Goal: Information Seeking & Learning: Learn about a topic

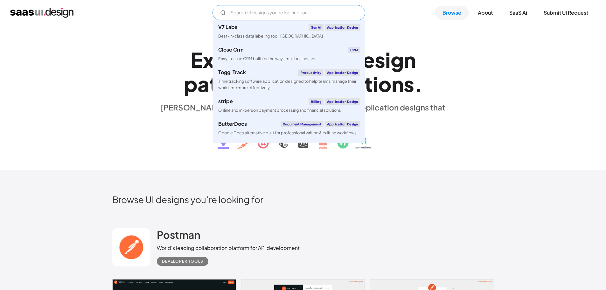
click at [250, 11] on input "Email Form" at bounding box center [288, 12] width 153 height 15
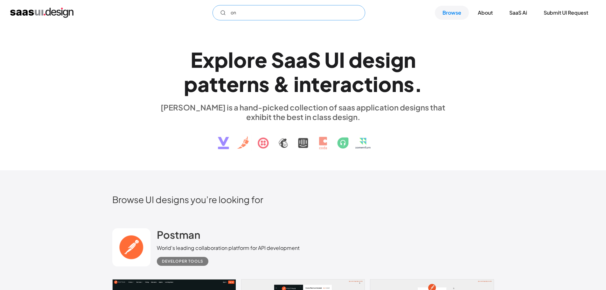
type input "o"
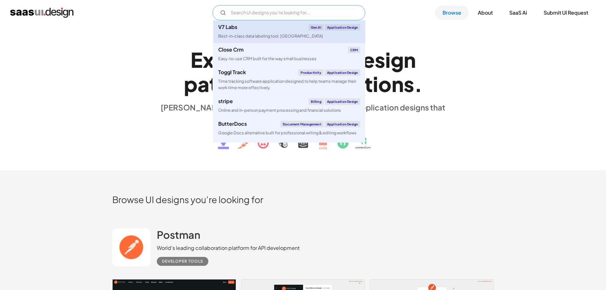
click at [255, 36] on div "Best-in-class data labeling tool. [GEOGRAPHIC_DATA]" at bounding box center [270, 36] width 105 height 6
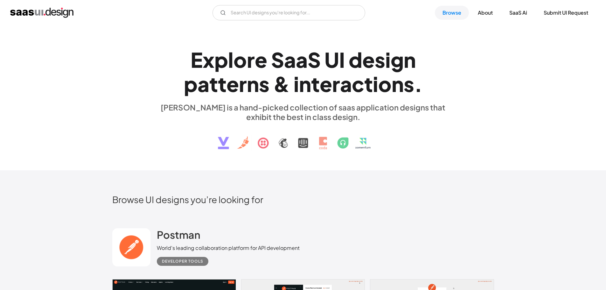
click at [183, 149] on div "E x p l o r e S a a S U I d e s i g n p a t t e r n s & i n t e r a c t i o n s…" at bounding box center [303, 98] width 293 height 114
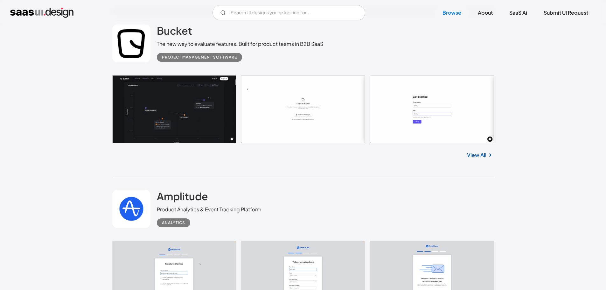
scroll to position [1196, 0]
click at [187, 73] on div "Bucket The new way to evaluate features. Built for product teams in B2B SaaS Pr…" at bounding box center [303, 43] width 382 height 64
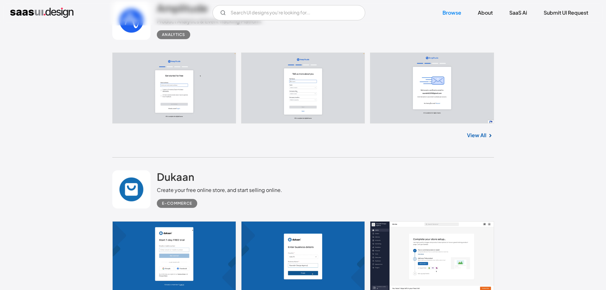
scroll to position [1384, 0]
click at [215, 96] on link at bounding box center [303, 87] width 382 height 71
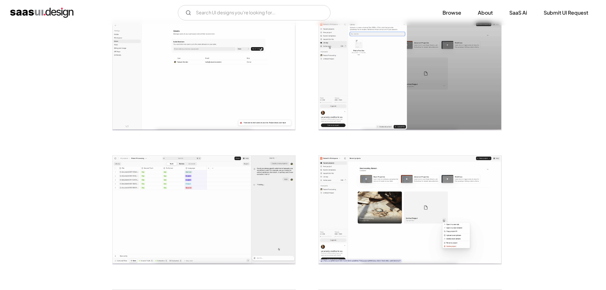
scroll to position [802, 0]
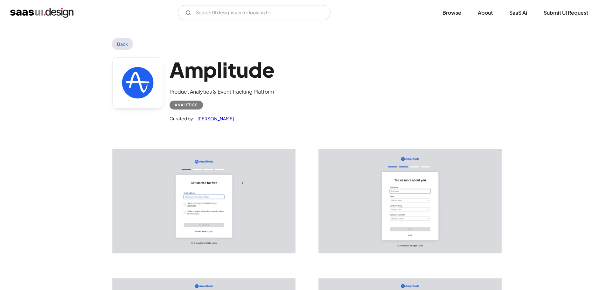
click at [124, 41] on link "Back" at bounding box center [122, 43] width 21 height 11
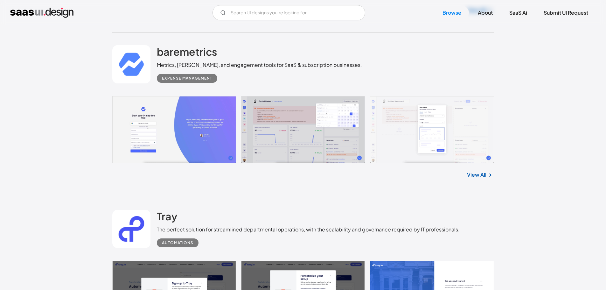
scroll to position [2341, 0]
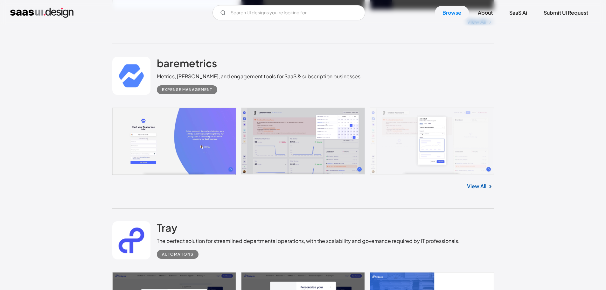
click at [192, 139] on link at bounding box center [303, 141] width 382 height 67
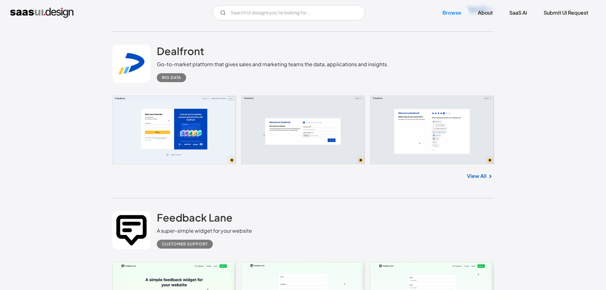
scroll to position [4058, 0]
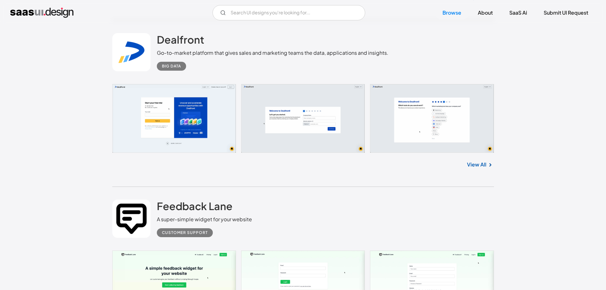
click at [179, 123] on link at bounding box center [303, 118] width 382 height 69
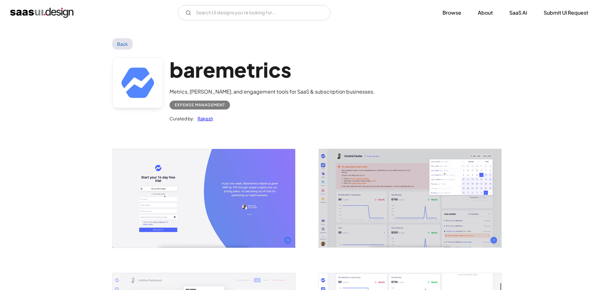
click at [202, 210] on img "open lightbox" at bounding box center [204, 198] width 183 height 98
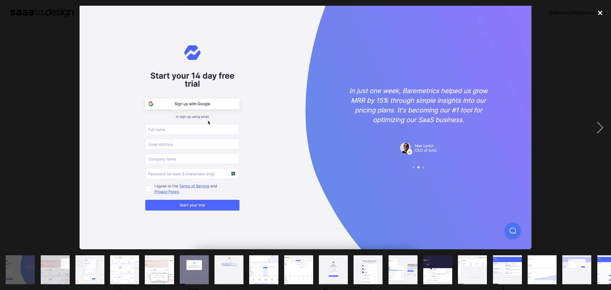
click at [599, 13] on div "close lightbox" at bounding box center [600, 13] width 22 height 14
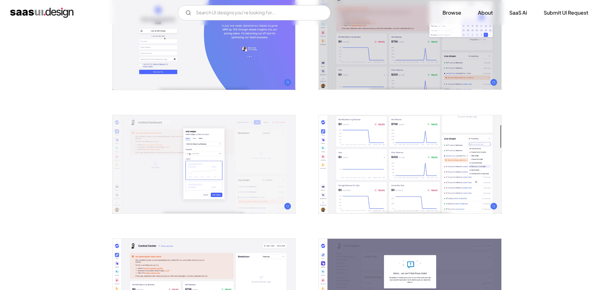
scroll to position [159, 0]
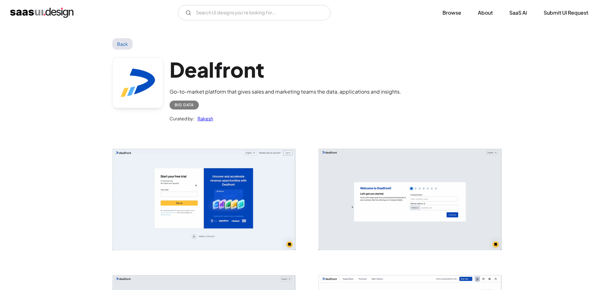
click at [425, 200] on img "open lightbox" at bounding box center [410, 199] width 183 height 101
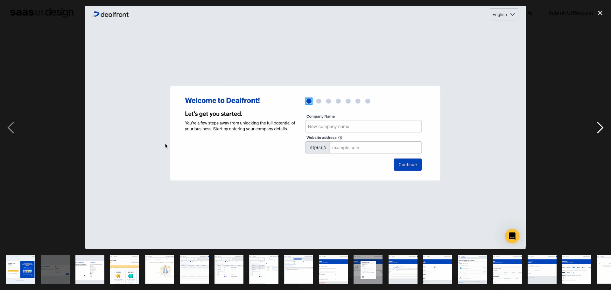
click at [597, 127] on div "next image" at bounding box center [600, 127] width 22 height 243
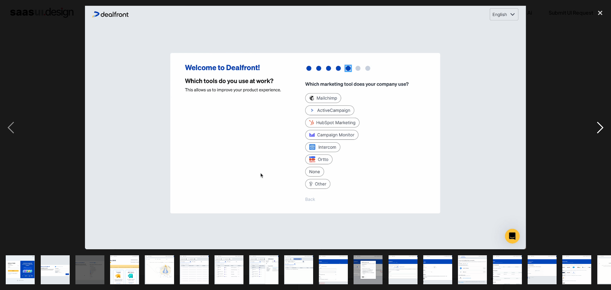
click at [597, 127] on div "next image" at bounding box center [600, 127] width 22 height 243
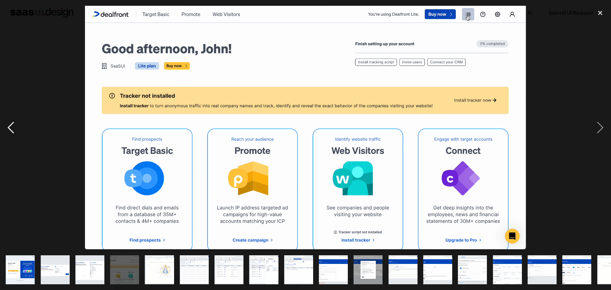
click at [21, 135] on div "previous image" at bounding box center [11, 127] width 22 height 243
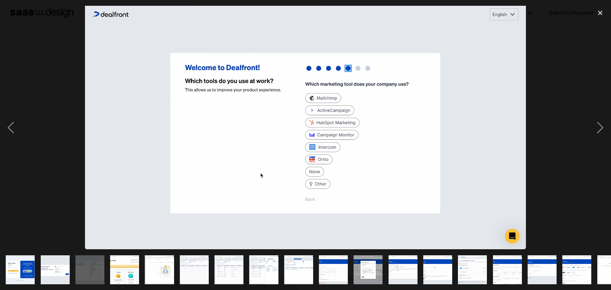
click at [404, 260] on img "show item 12 of 24" at bounding box center [403, 269] width 52 height 29
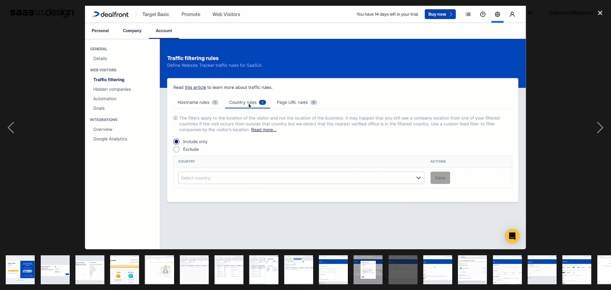
click at [433, 264] on img "show item 13 of 24" at bounding box center [437, 269] width 52 height 29
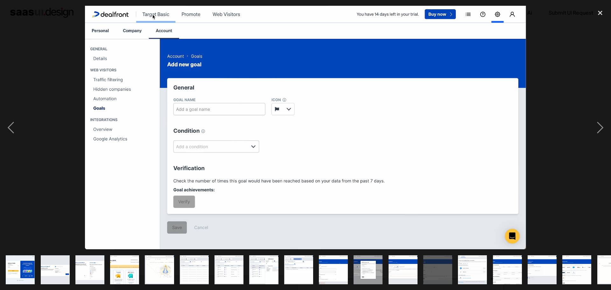
click at [469, 265] on img "show item 14 of 24" at bounding box center [472, 269] width 52 height 29
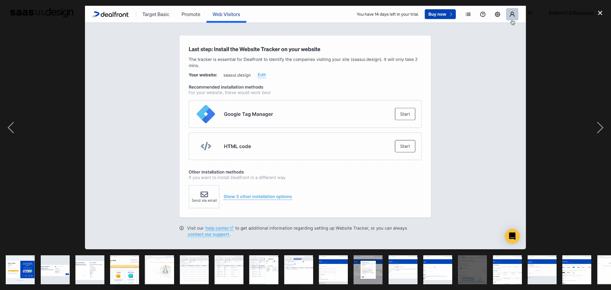
click at [514, 268] on img "show item 15 of 24" at bounding box center [507, 269] width 52 height 29
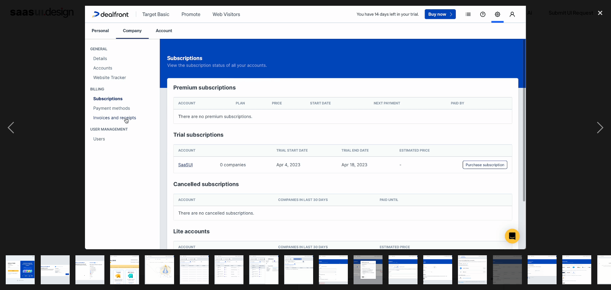
click at [192, 265] on img "show item 6 of 24" at bounding box center [194, 269] width 52 height 29
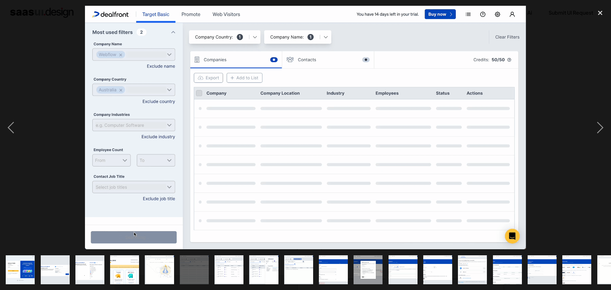
click at [157, 258] on img "show item 5 of 24" at bounding box center [159, 269] width 52 height 29
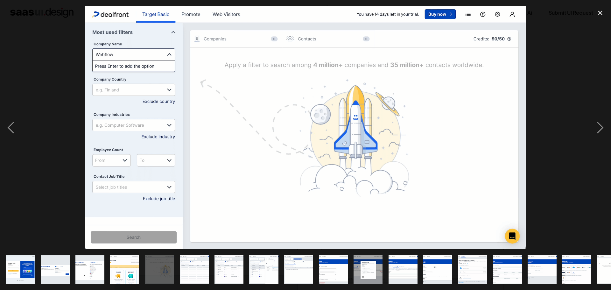
click at [105, 259] on div "show item 3 of 24" at bounding box center [90, 269] width 35 height 41
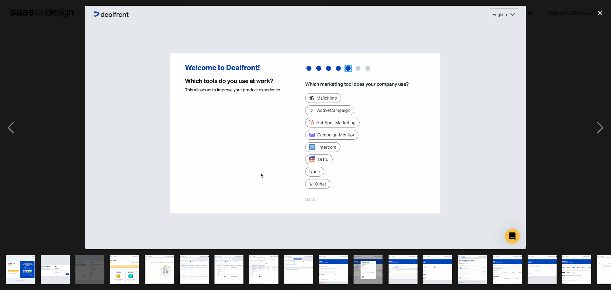
click at [167, 261] on img "show item 5 of 24" at bounding box center [159, 269] width 52 height 29
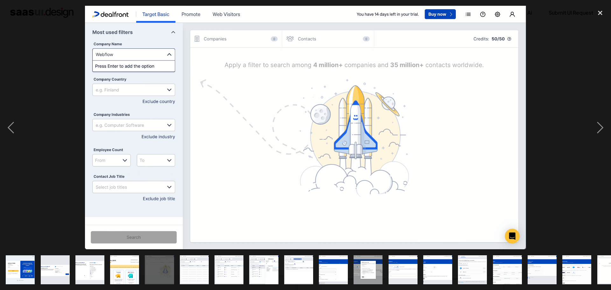
click at [117, 260] on img "show item 4 of 24" at bounding box center [124, 269] width 52 height 29
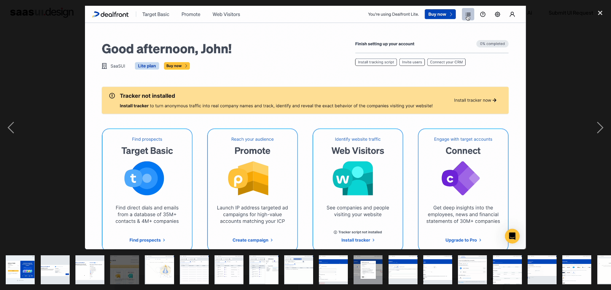
click at [88, 261] on img "show item 3 of 24" at bounding box center [90, 269] width 52 height 29
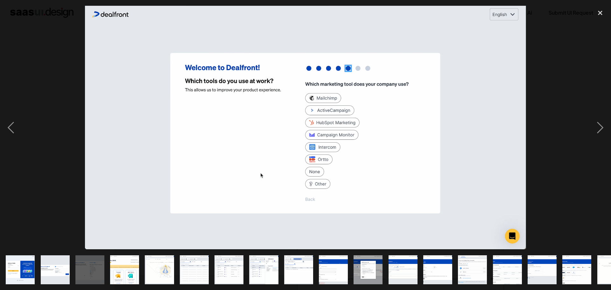
click at [130, 269] on img "show item 4 of 24" at bounding box center [124, 269] width 52 height 29
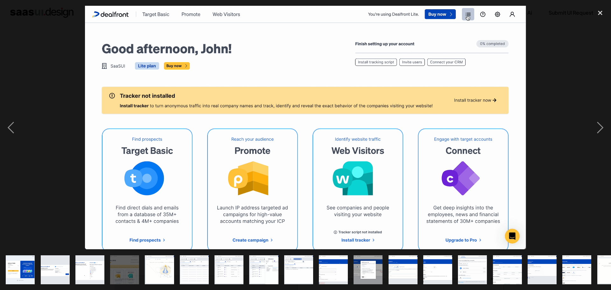
click at [80, 264] on img "show item 3 of 24" at bounding box center [90, 269] width 52 height 29
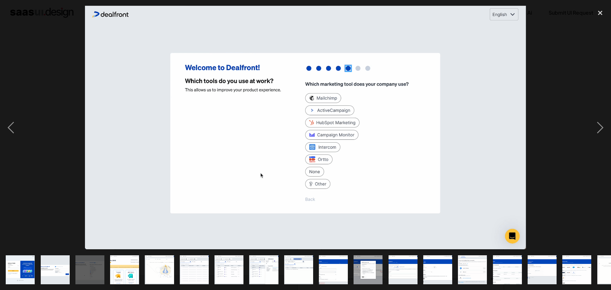
click at [64, 263] on img "show item 2 of 24" at bounding box center [55, 269] width 52 height 29
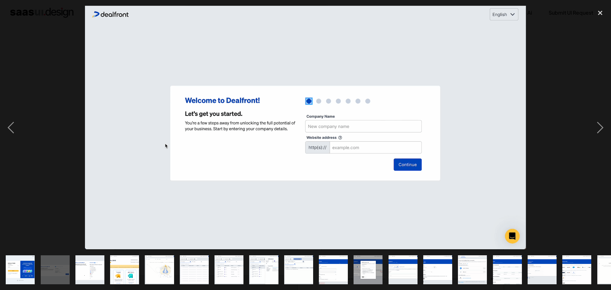
click at [194, 261] on img "show item 6 of 24" at bounding box center [194, 269] width 52 height 29
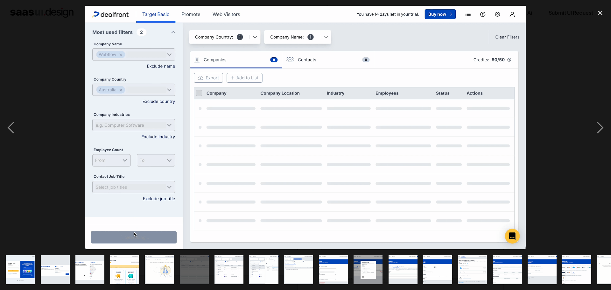
click at [238, 264] on img "show item 7 of 24" at bounding box center [229, 269] width 52 height 29
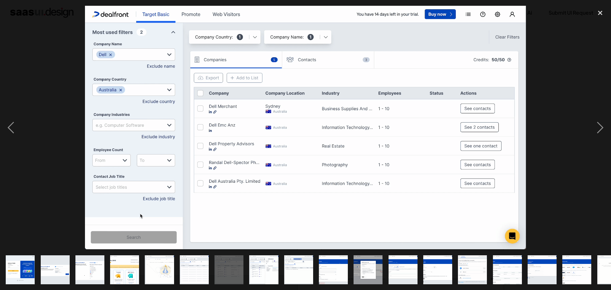
click at [91, 267] on img "show item 3 of 24" at bounding box center [90, 269] width 52 height 29
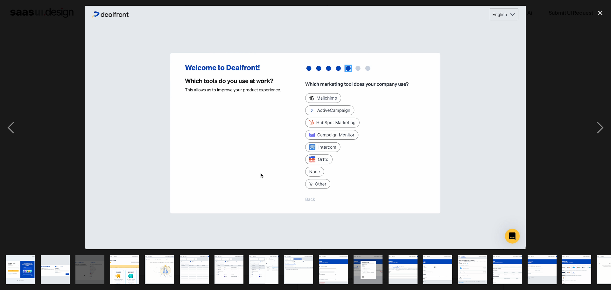
click at [71, 95] on div at bounding box center [305, 127] width 611 height 243
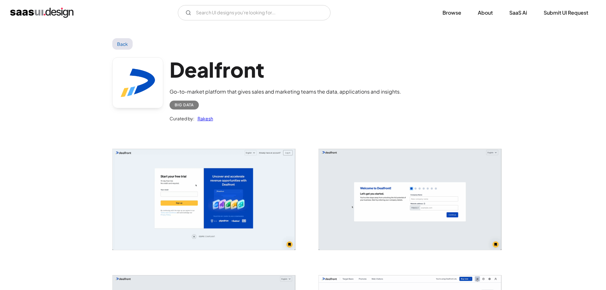
click at [117, 41] on link "Back" at bounding box center [122, 43] width 21 height 11
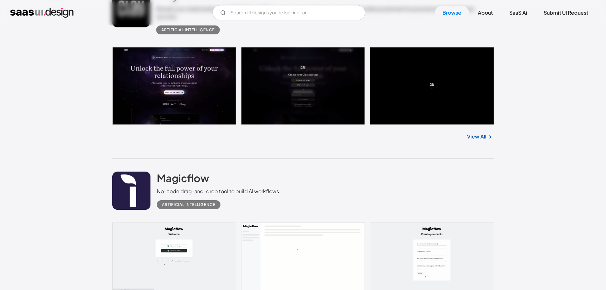
scroll to position [6667, 0]
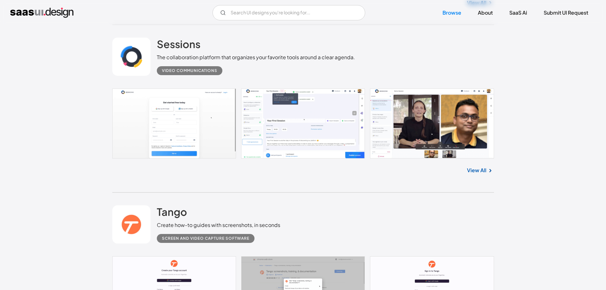
scroll to position [9466, 0]
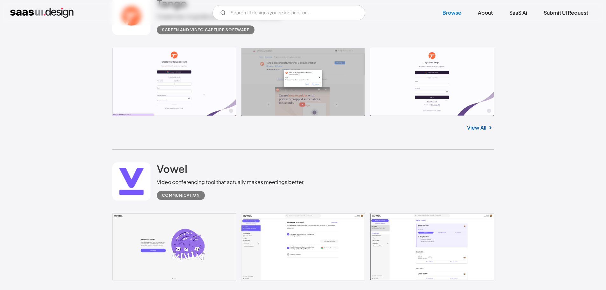
scroll to position [9675, 0]
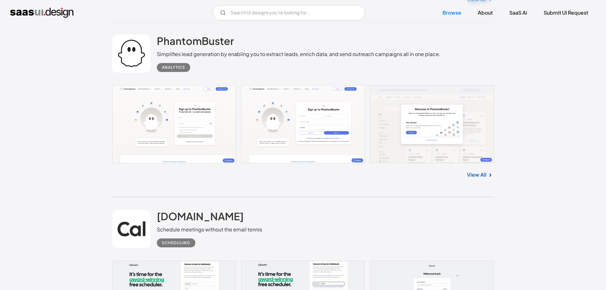
scroll to position [10461, 0]
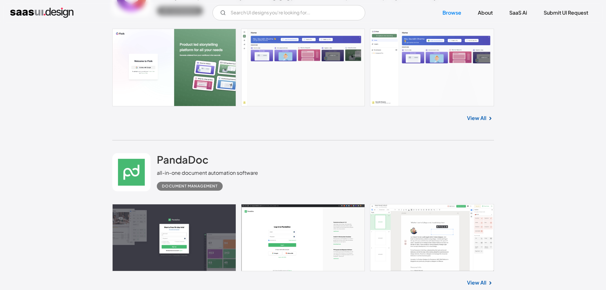
scroll to position [11861, 0]
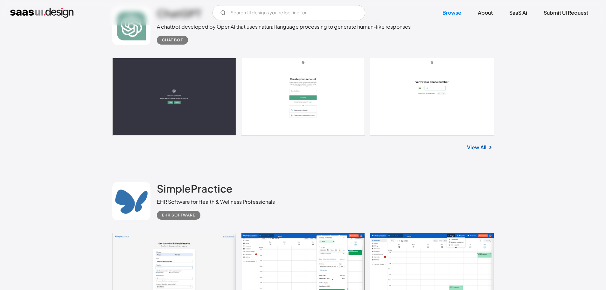
scroll to position [14396, 0]
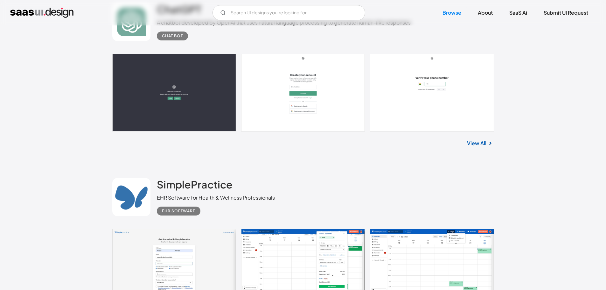
drag, startPoint x: 295, startPoint y: 165, endPoint x: 314, endPoint y: 147, distance: 26.6
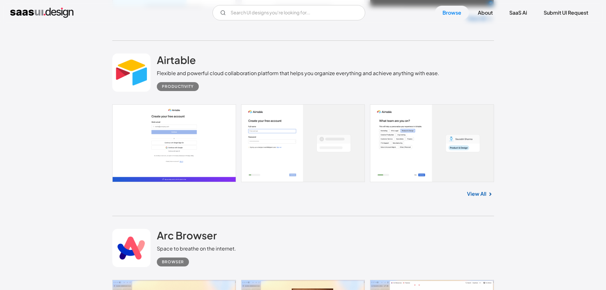
scroll to position [15062, 0]
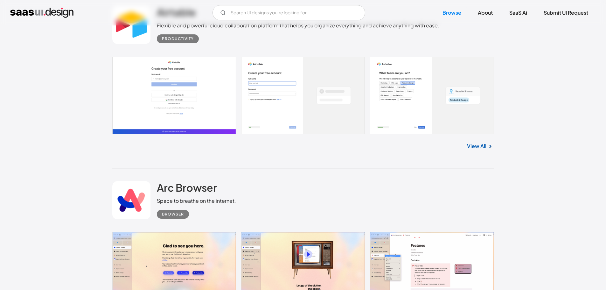
drag, startPoint x: 228, startPoint y: 171, endPoint x: 230, endPoint y: 197, distance: 25.9
paste input "cdonati@mercidocteur.co"
type input "cdonati@mercidocteur.co"
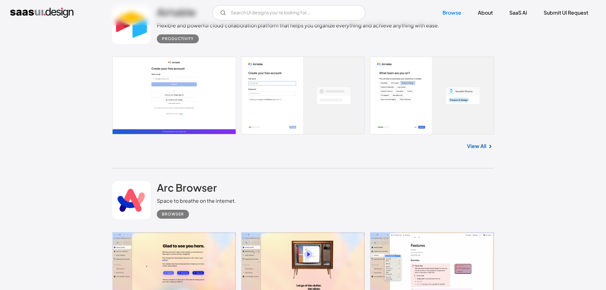
type input "Carla"
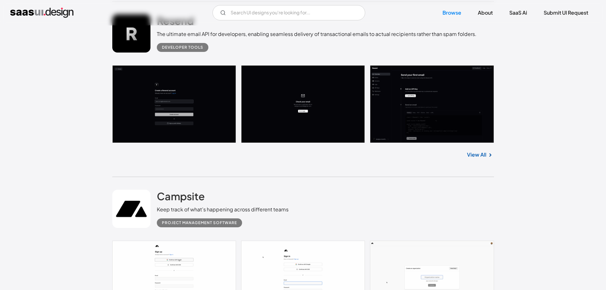
scroll to position [12828, 0]
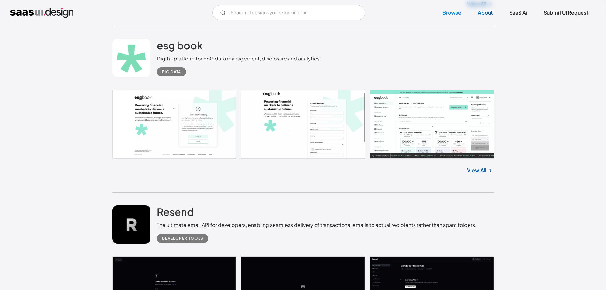
click at [484, 14] on link "About" at bounding box center [485, 13] width 30 height 14
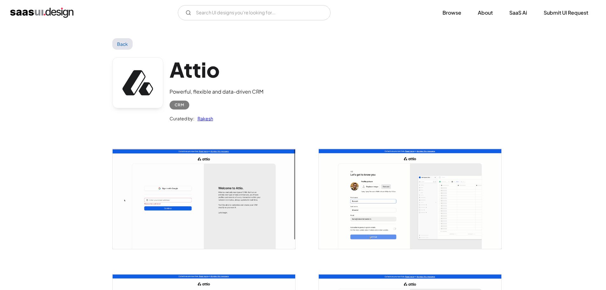
click at [181, 185] on img "open lightbox" at bounding box center [204, 199] width 183 height 100
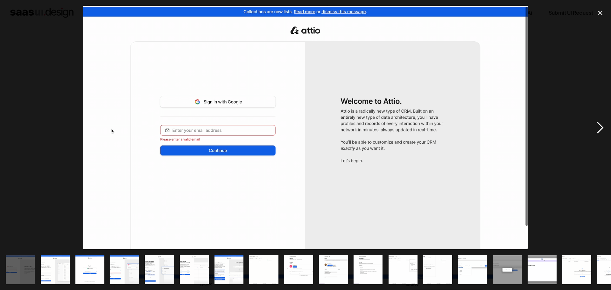
click at [598, 126] on div "next image" at bounding box center [600, 127] width 22 height 243
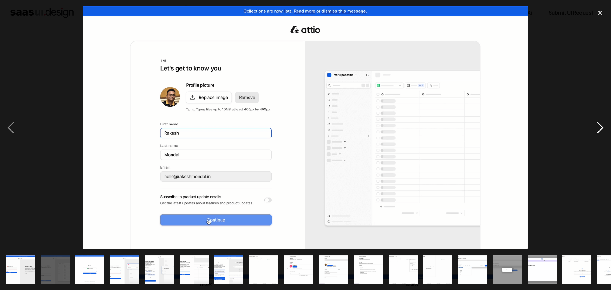
click at [598, 126] on div "next image" at bounding box center [600, 127] width 22 height 243
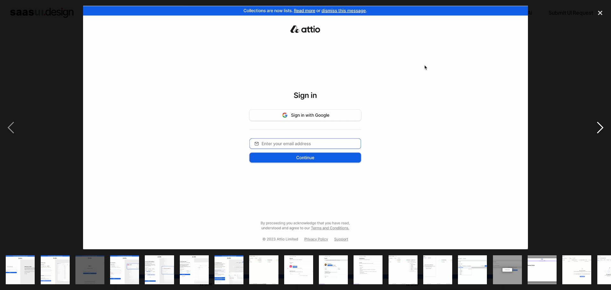
click at [598, 126] on div "next image" at bounding box center [600, 127] width 22 height 243
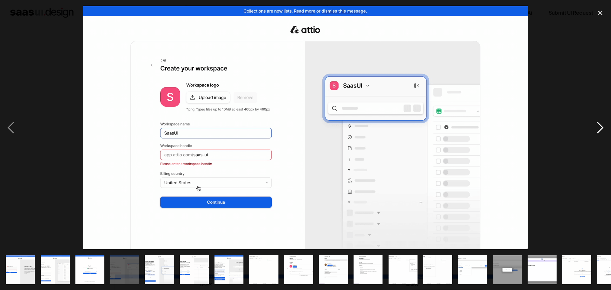
click at [598, 126] on div "next image" at bounding box center [600, 127] width 22 height 243
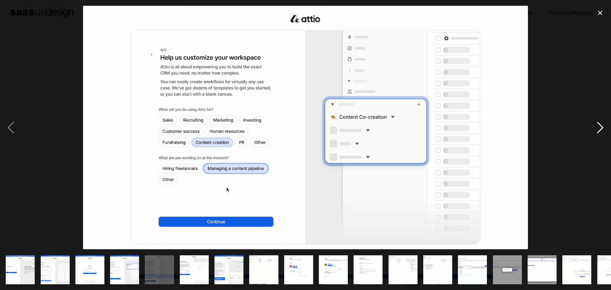
click at [598, 126] on div "next image" at bounding box center [600, 127] width 22 height 243
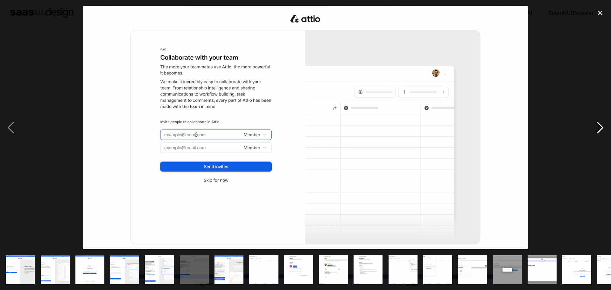
click at [598, 126] on div "next image" at bounding box center [600, 127] width 22 height 243
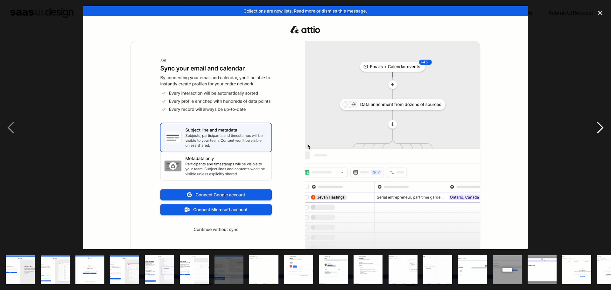
click at [598, 126] on div "next image" at bounding box center [600, 127] width 22 height 243
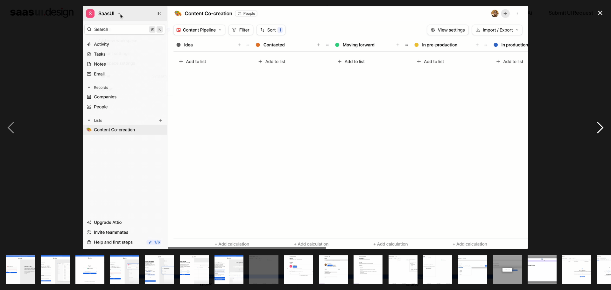
click at [598, 126] on div "next image" at bounding box center [600, 127] width 22 height 243
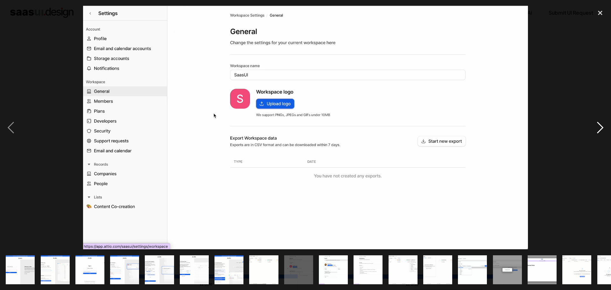
click at [598, 126] on div "next image" at bounding box center [600, 127] width 22 height 243
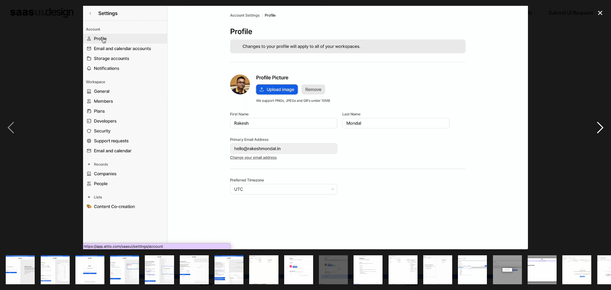
click at [598, 126] on div "next image" at bounding box center [600, 127] width 22 height 243
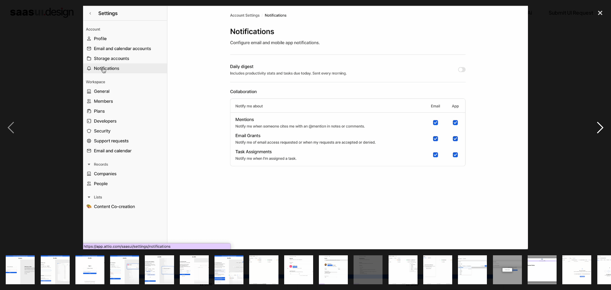
click at [597, 126] on div "next image" at bounding box center [600, 127] width 22 height 243
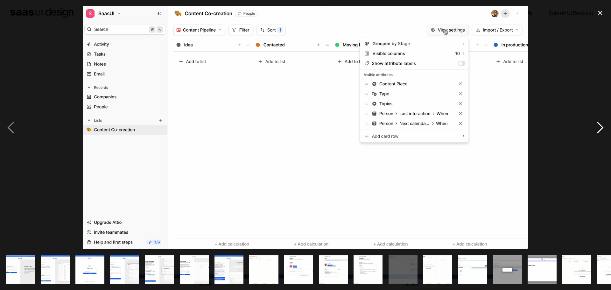
click at [597, 126] on div "next image" at bounding box center [600, 127] width 22 height 243
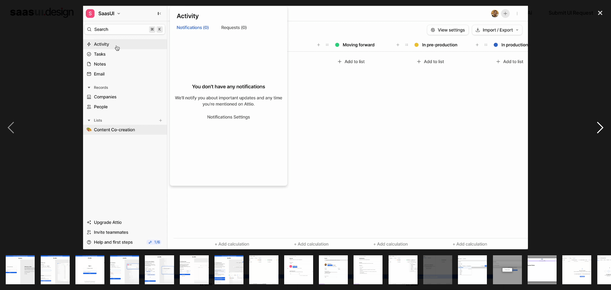
click at [597, 126] on div "next image" at bounding box center [600, 127] width 22 height 243
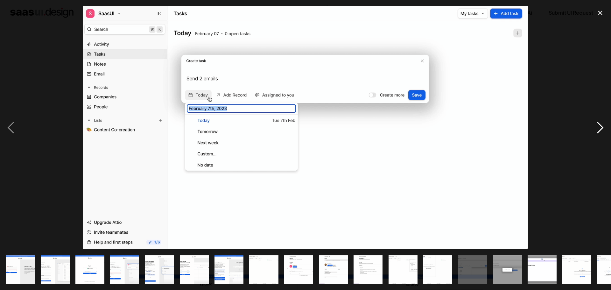
click at [597, 126] on div "next image" at bounding box center [600, 127] width 22 height 243
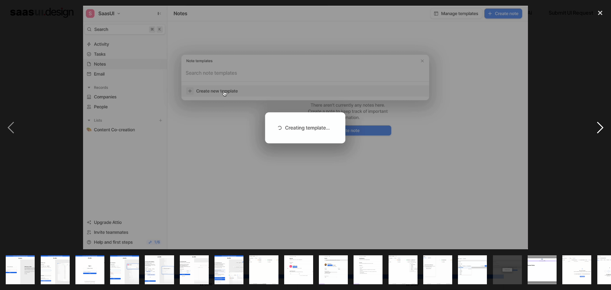
click at [597, 126] on div "next image" at bounding box center [600, 127] width 22 height 243
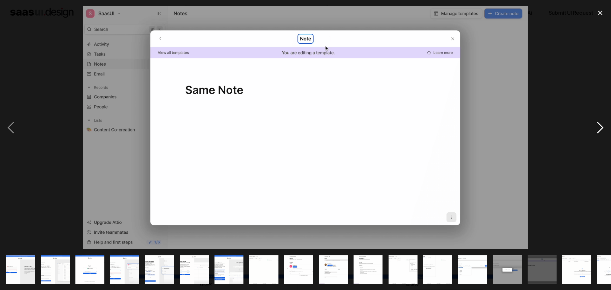
click at [597, 126] on div "next image" at bounding box center [600, 127] width 22 height 243
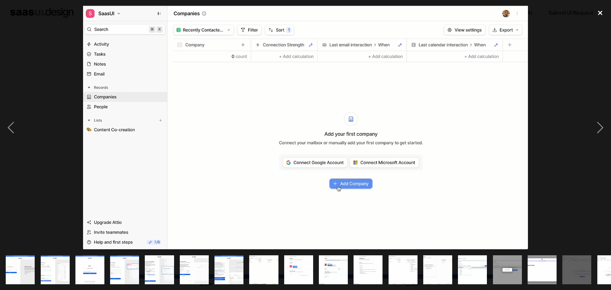
click at [600, 12] on div "close lightbox" at bounding box center [600, 13] width 22 height 14
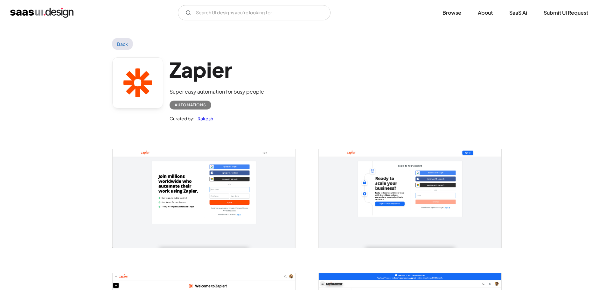
click at [255, 195] on img "open lightbox" at bounding box center [204, 198] width 183 height 98
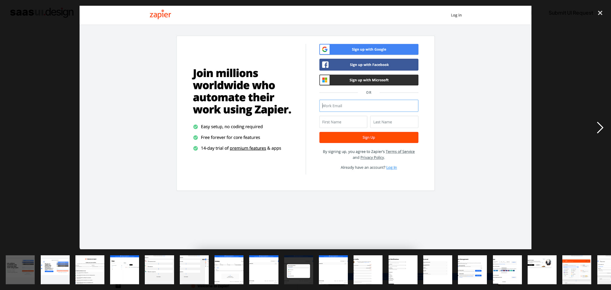
click at [597, 124] on div "next image" at bounding box center [600, 127] width 22 height 243
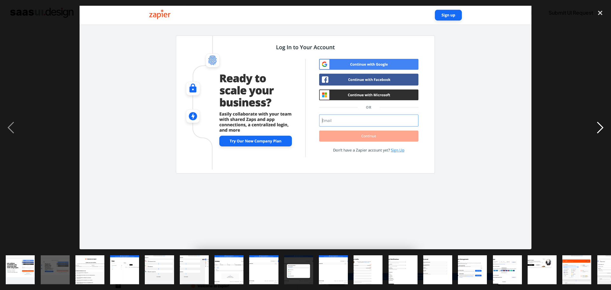
click at [596, 128] on div "next image" at bounding box center [600, 127] width 22 height 243
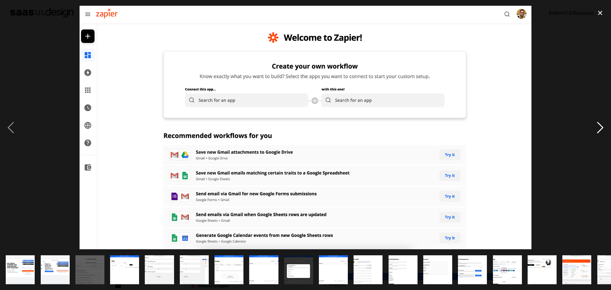
click at [596, 128] on div "next image" at bounding box center [600, 127] width 22 height 243
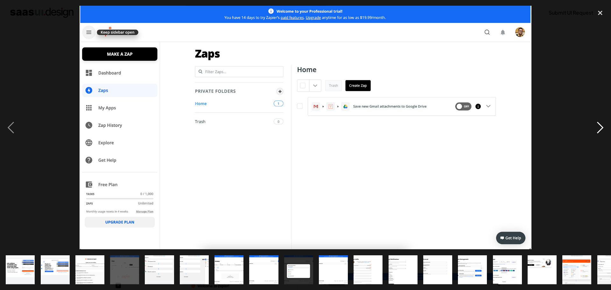
click at [596, 128] on div "next image" at bounding box center [600, 127] width 22 height 243
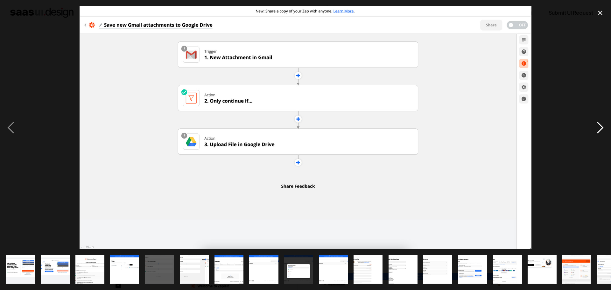
click at [596, 128] on div "next image" at bounding box center [600, 127] width 22 height 243
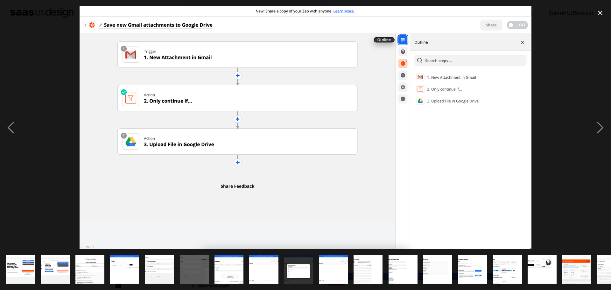
click at [30, 106] on div at bounding box center [305, 127] width 611 height 243
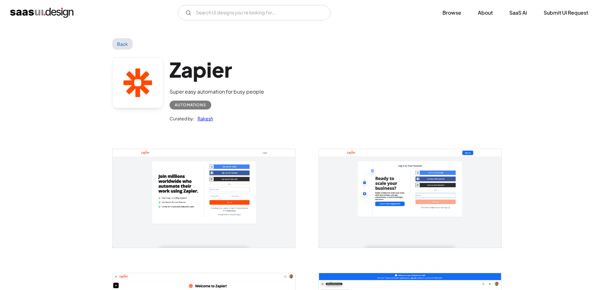
click at [128, 45] on link "Back" at bounding box center [122, 43] width 21 height 11
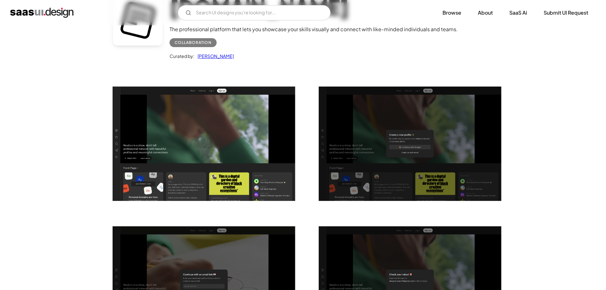
scroll to position [63, 0]
click at [223, 136] on img "open lightbox" at bounding box center [204, 143] width 183 height 114
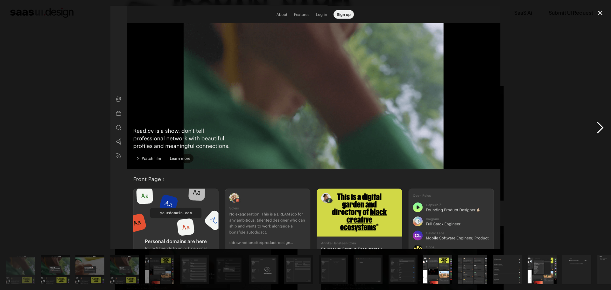
click at [600, 130] on div "next image" at bounding box center [600, 127] width 22 height 243
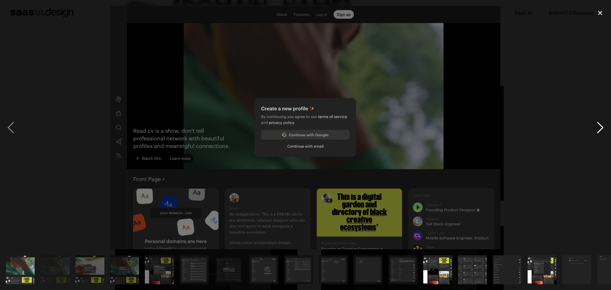
click at [600, 130] on div "next image" at bounding box center [600, 127] width 22 height 243
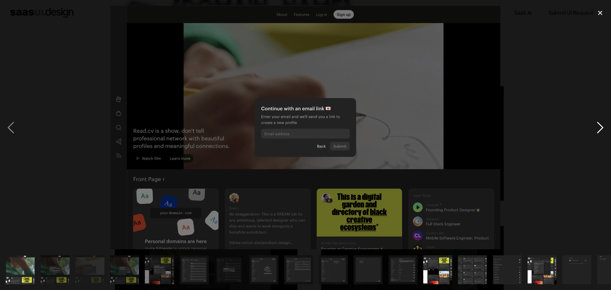
click at [600, 130] on div "next image" at bounding box center [600, 127] width 22 height 243
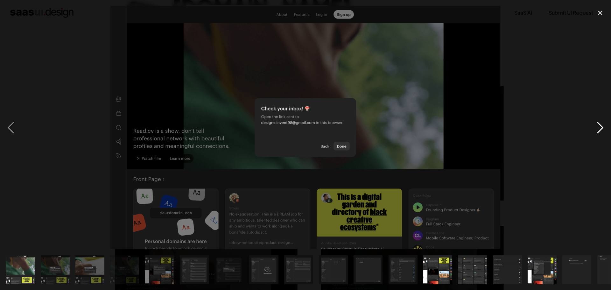
click at [600, 130] on div "next image" at bounding box center [600, 127] width 22 height 243
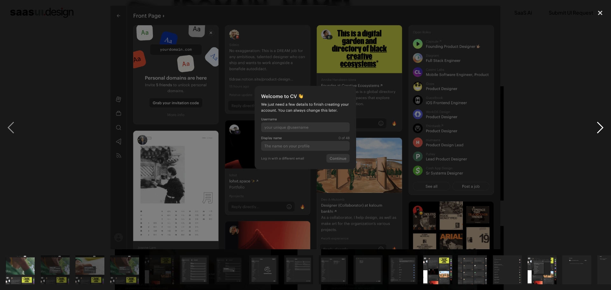
click at [600, 130] on div "next image" at bounding box center [600, 127] width 22 height 243
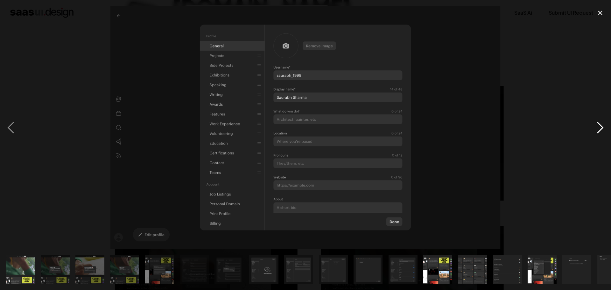
click at [600, 130] on div "next image" at bounding box center [600, 127] width 22 height 243
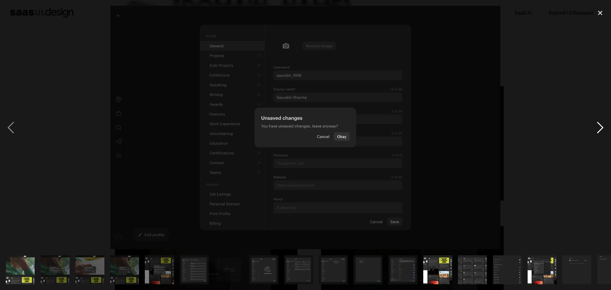
click at [600, 130] on div "next image" at bounding box center [600, 127] width 22 height 243
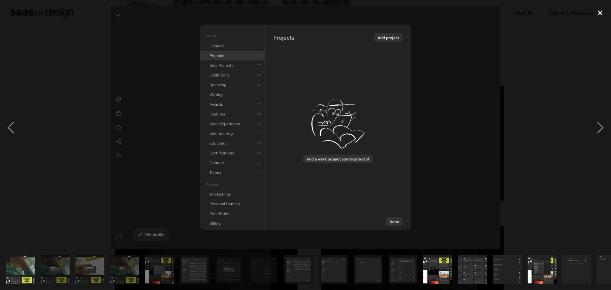
click at [601, 14] on div "close lightbox" at bounding box center [600, 13] width 22 height 14
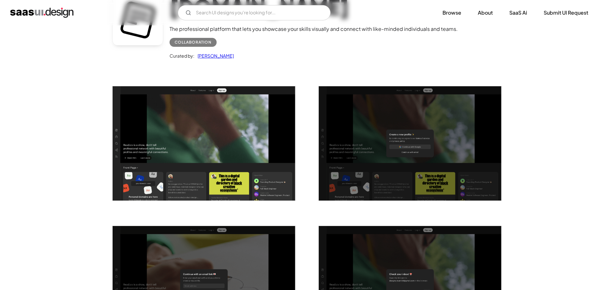
scroll to position [0, 0]
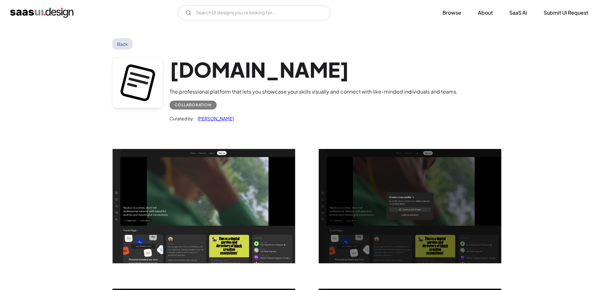
click at [125, 46] on link "Back" at bounding box center [122, 43] width 21 height 11
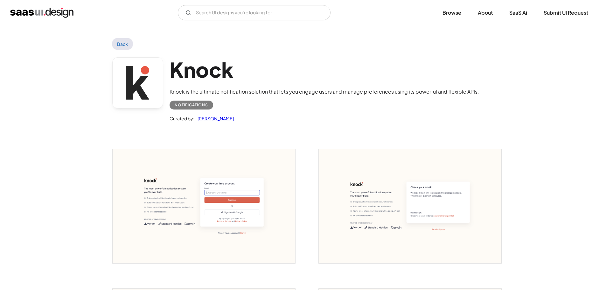
click at [249, 214] on img "open lightbox" at bounding box center [204, 206] width 183 height 114
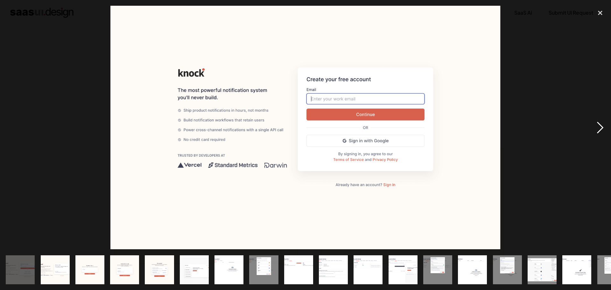
click at [601, 123] on div "next image" at bounding box center [600, 127] width 22 height 243
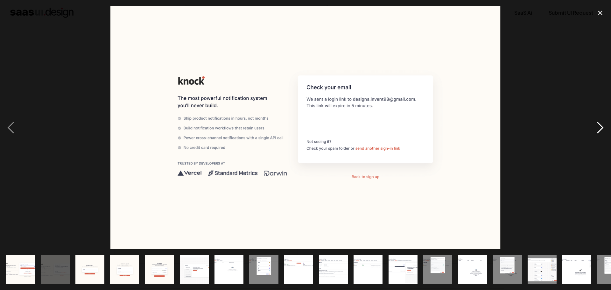
click at [601, 123] on div "next image" at bounding box center [600, 127] width 22 height 243
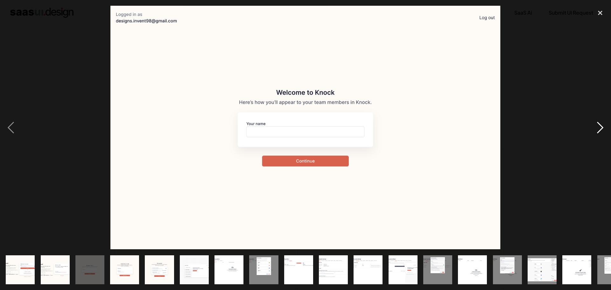
click at [601, 123] on div "next image" at bounding box center [600, 127] width 22 height 243
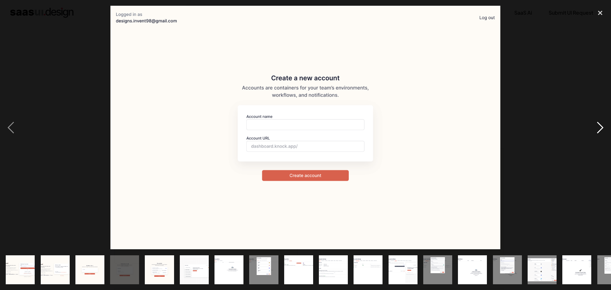
click at [601, 123] on div "next image" at bounding box center [600, 127] width 22 height 243
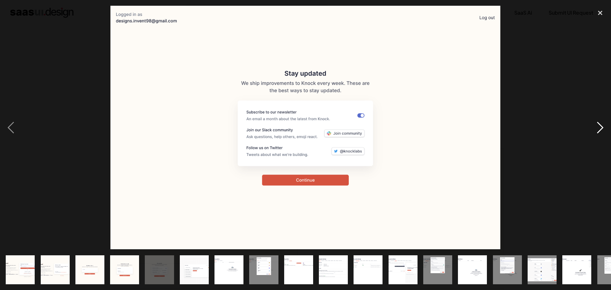
click at [601, 123] on div "next image" at bounding box center [600, 127] width 22 height 243
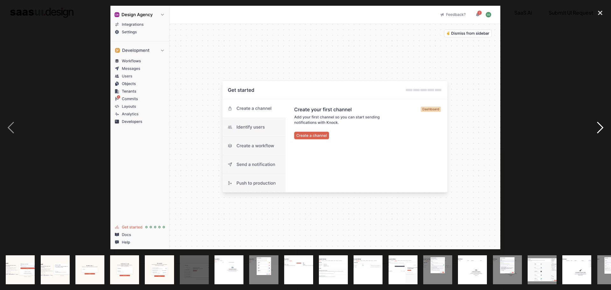
click at [601, 123] on div "next image" at bounding box center [600, 127] width 22 height 243
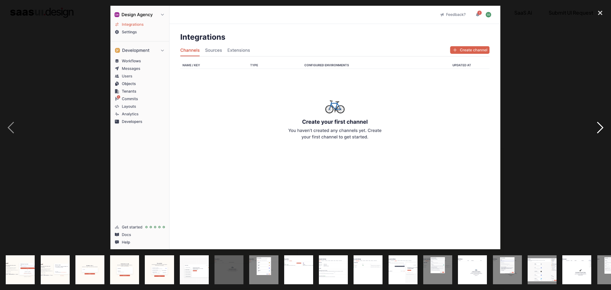
click at [601, 123] on div "next image" at bounding box center [600, 127] width 22 height 243
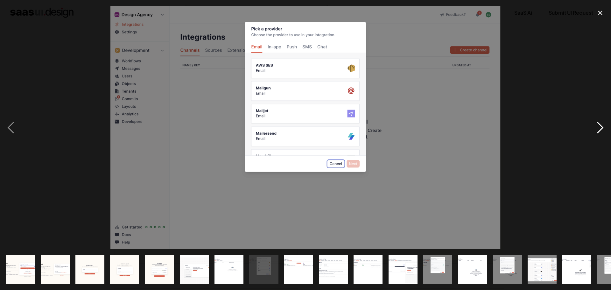
click at [601, 123] on div "next image" at bounding box center [600, 127] width 22 height 243
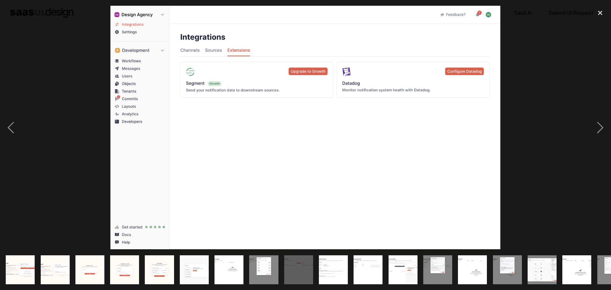
click at [583, 96] on div at bounding box center [305, 127] width 611 height 243
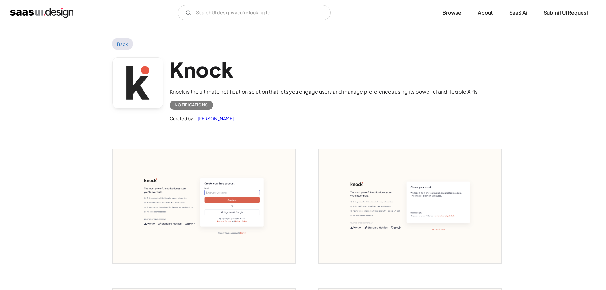
click at [125, 47] on link "Back" at bounding box center [122, 43] width 21 height 11
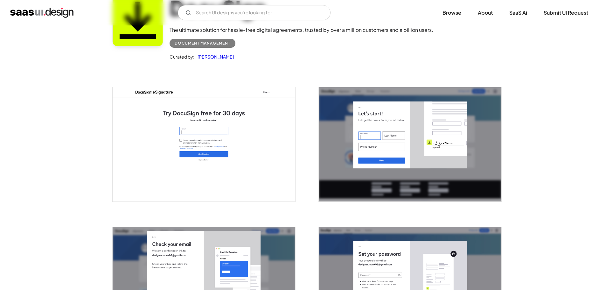
scroll to position [64, 0]
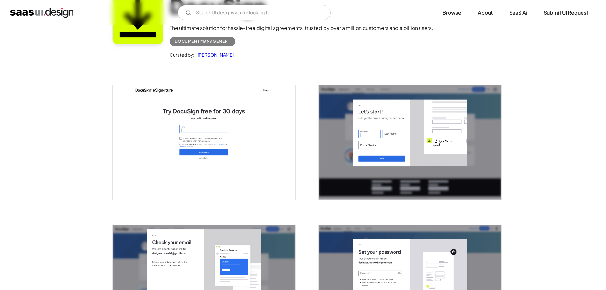
click at [222, 142] on img "open lightbox" at bounding box center [204, 142] width 183 height 114
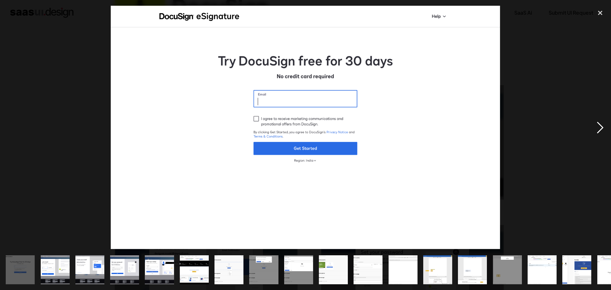
click at [602, 130] on div "next image" at bounding box center [600, 127] width 22 height 243
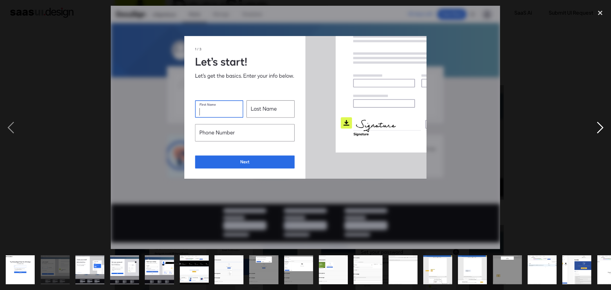
click at [602, 130] on div "next image" at bounding box center [600, 127] width 22 height 243
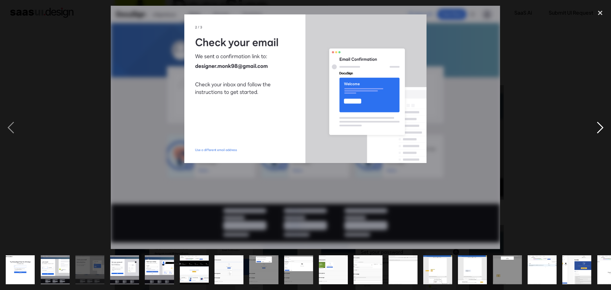
click at [602, 130] on div "next image" at bounding box center [600, 127] width 22 height 243
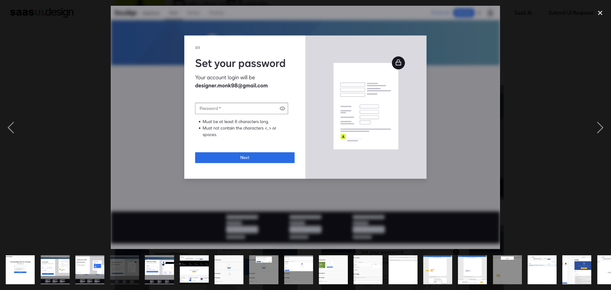
click at [580, 128] on div at bounding box center [305, 127] width 611 height 243
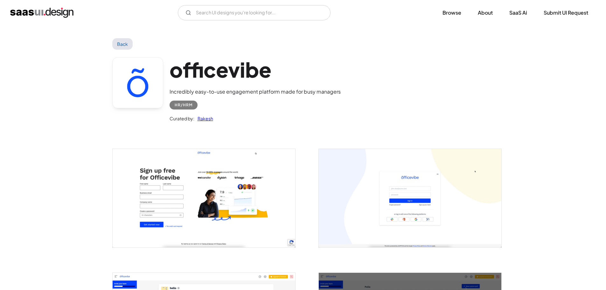
drag, startPoint x: 131, startPoint y: 42, endPoint x: 124, endPoint y: 45, distance: 7.7
click at [124, 45] on link "Back" at bounding box center [122, 43] width 21 height 11
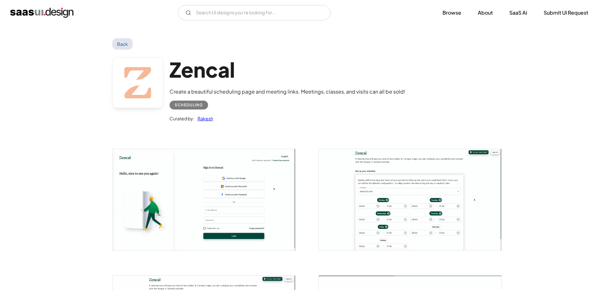
click at [126, 43] on link "Back" at bounding box center [122, 43] width 21 height 11
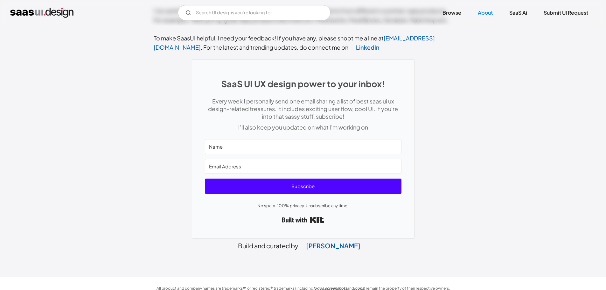
scroll to position [275, 0]
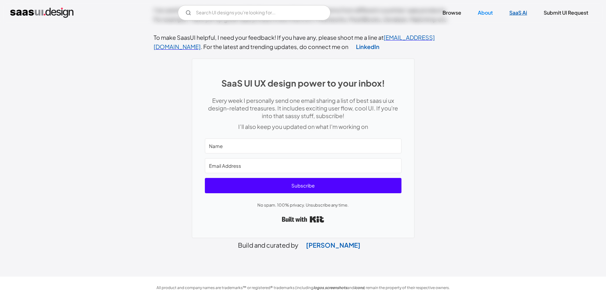
click at [512, 15] on link "SaaS Ai" at bounding box center [518, 13] width 33 height 14
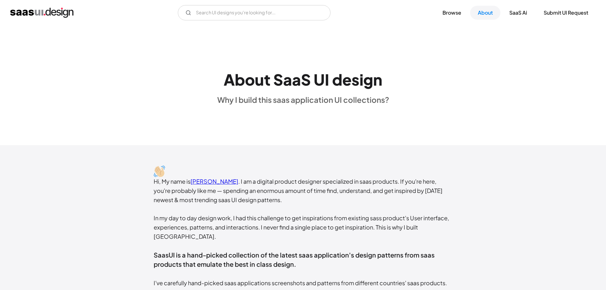
scroll to position [0, 0]
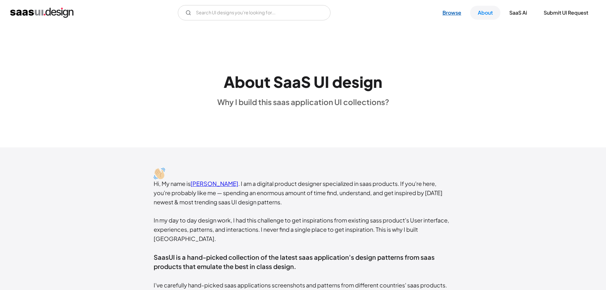
click at [453, 15] on link "Browse" at bounding box center [452, 13] width 34 height 14
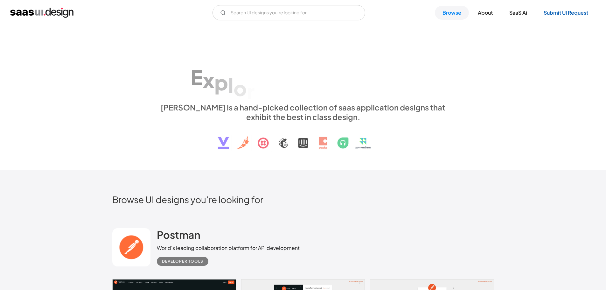
click at [561, 15] on link "Submit UI Request" at bounding box center [566, 13] width 60 height 14
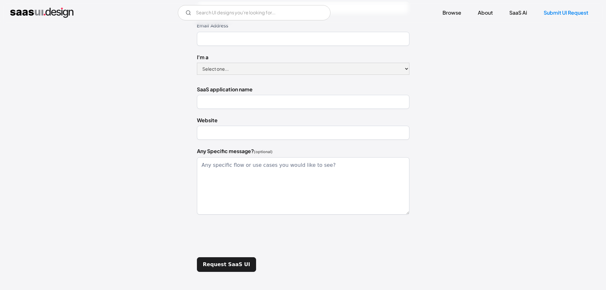
scroll to position [127, 0]
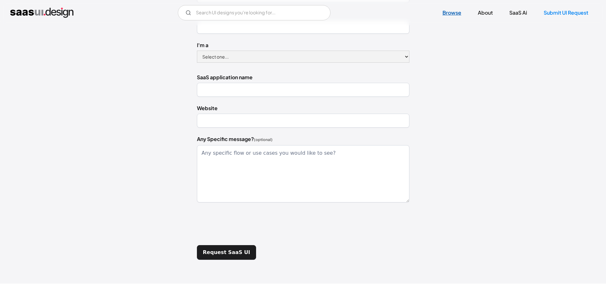
click at [451, 14] on link "Browse" at bounding box center [452, 13] width 34 height 14
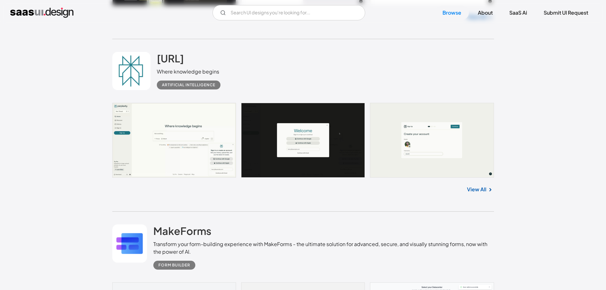
scroll to position [5216, 0]
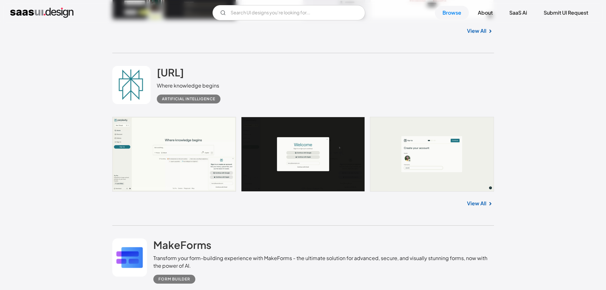
click at [181, 154] on link at bounding box center [303, 154] width 382 height 75
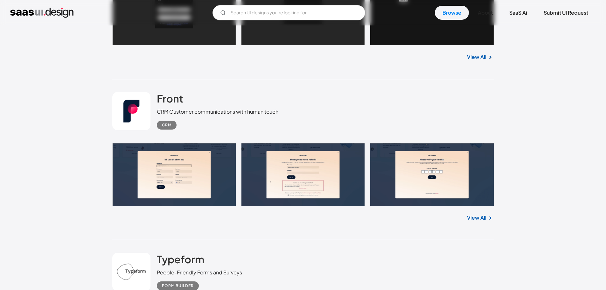
scroll to position [477, 0]
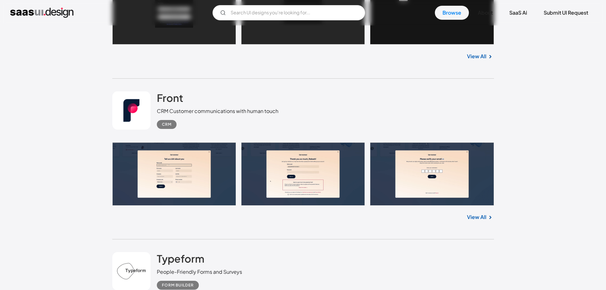
click at [290, 168] on link at bounding box center [303, 173] width 382 height 63
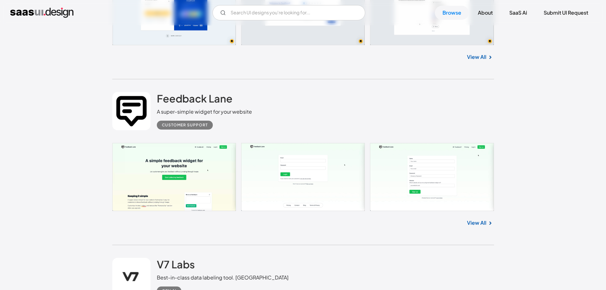
scroll to position [4167, 0]
click at [301, 191] on link at bounding box center [303, 176] width 382 height 68
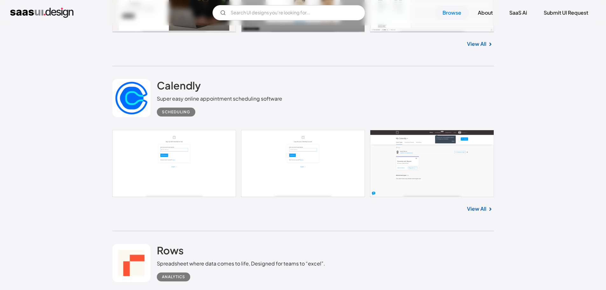
scroll to position [4517, 0]
click at [174, 158] on link at bounding box center [303, 162] width 382 height 67
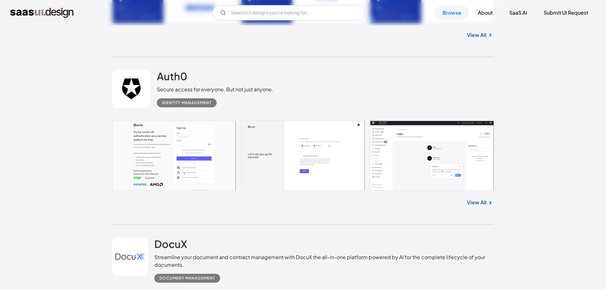
scroll to position [1972, 0]
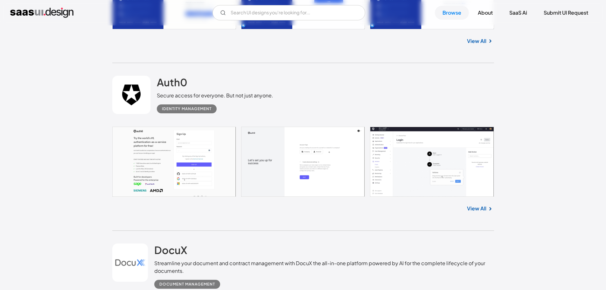
click at [272, 165] on link at bounding box center [303, 162] width 382 height 70
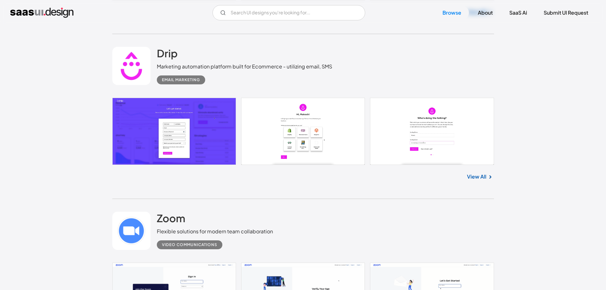
scroll to position [5764, 0]
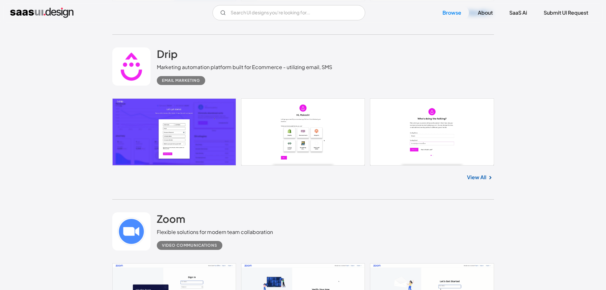
click at [191, 144] on link at bounding box center [303, 131] width 382 height 67
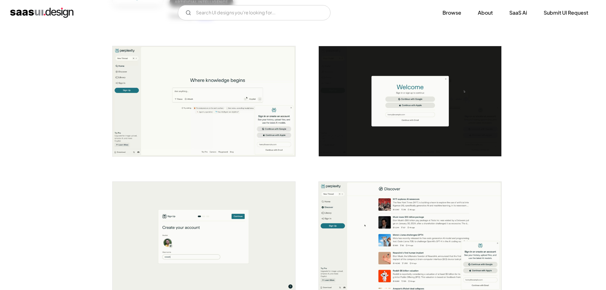
scroll to position [127, 0]
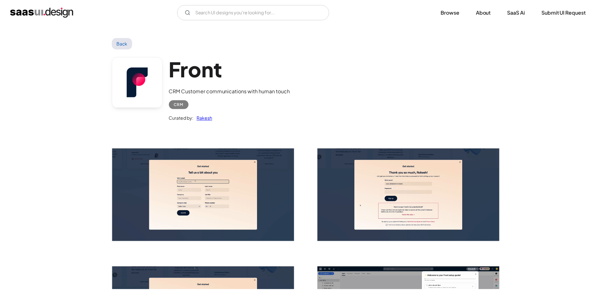
click at [188, 198] on img "open lightbox" at bounding box center [204, 195] width 183 height 93
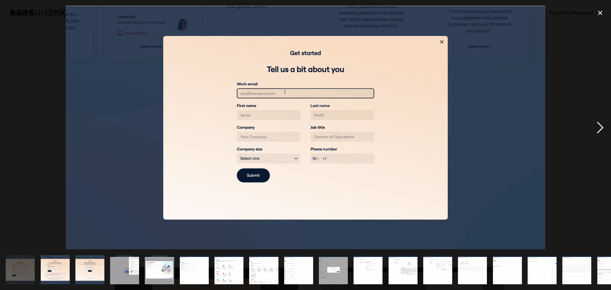
click at [598, 126] on div "next image" at bounding box center [600, 127] width 22 height 243
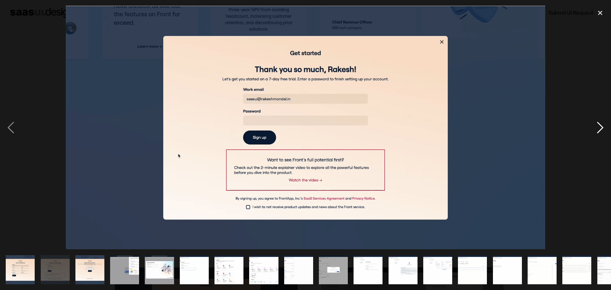
click at [598, 126] on div "next image" at bounding box center [600, 127] width 22 height 243
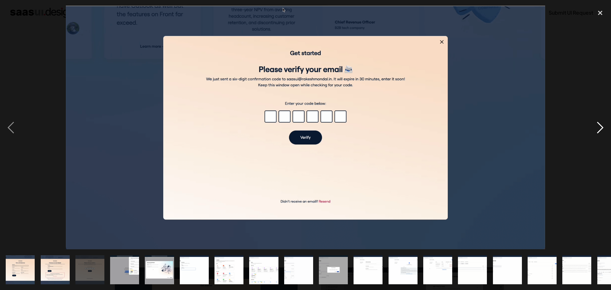
click at [598, 126] on div "next image" at bounding box center [600, 127] width 22 height 243
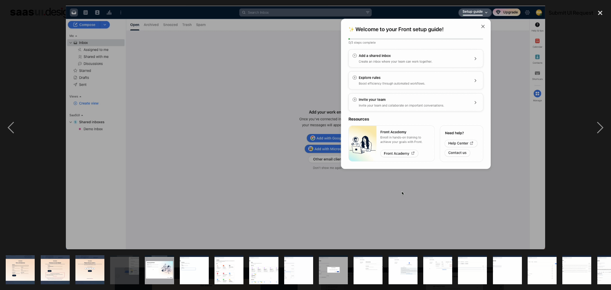
click at [260, 148] on img at bounding box center [305, 127] width 479 height 243
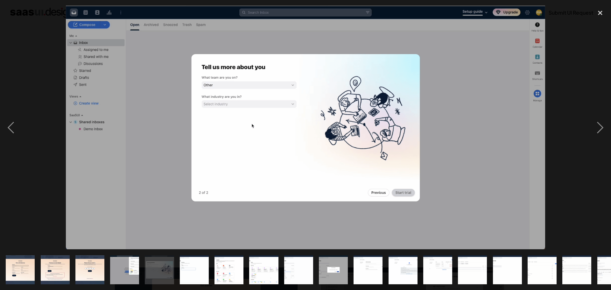
click at [138, 172] on img at bounding box center [305, 127] width 479 height 243
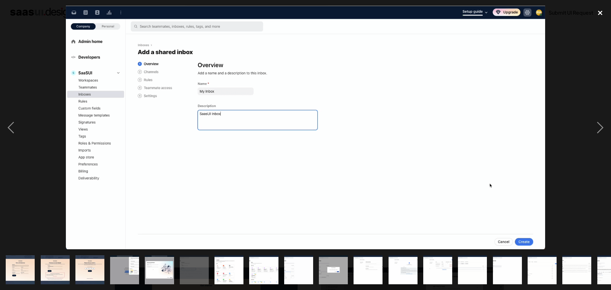
click at [603, 13] on div "close lightbox" at bounding box center [600, 13] width 22 height 14
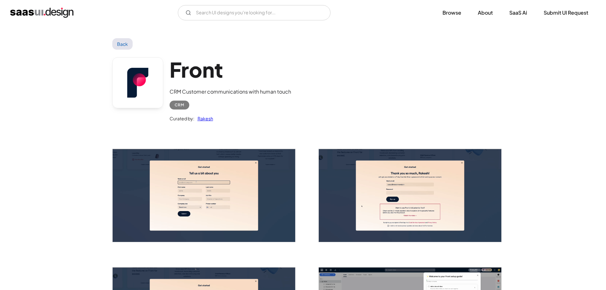
click at [122, 44] on link "Back" at bounding box center [122, 43] width 21 height 11
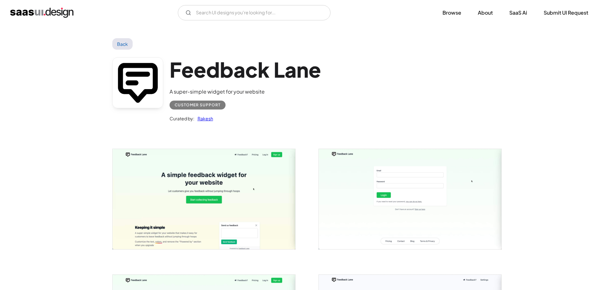
click at [117, 43] on link "Back" at bounding box center [122, 43] width 21 height 11
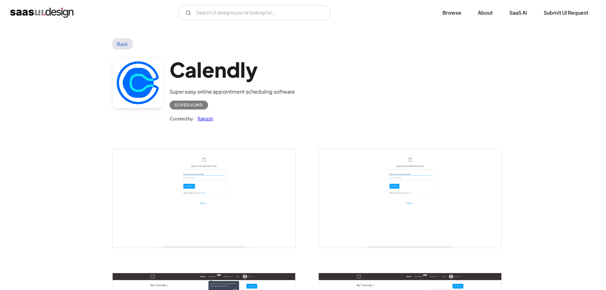
click at [118, 44] on link "Back" at bounding box center [122, 43] width 21 height 11
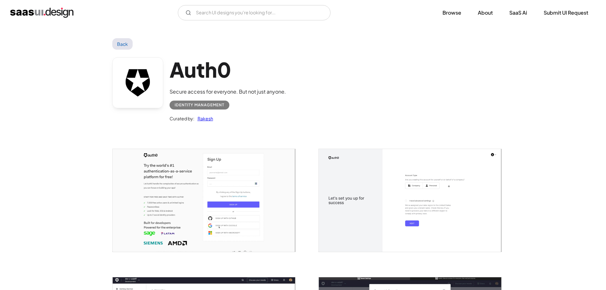
click at [181, 190] on img "open lightbox" at bounding box center [204, 200] width 183 height 103
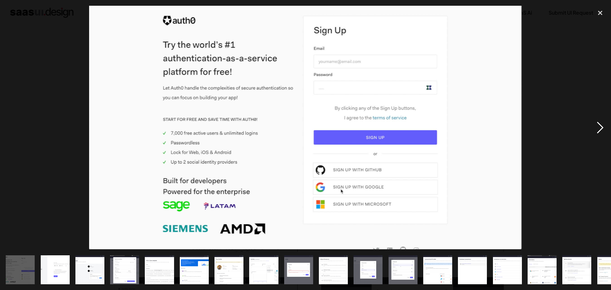
click at [595, 133] on div "next image" at bounding box center [600, 127] width 22 height 243
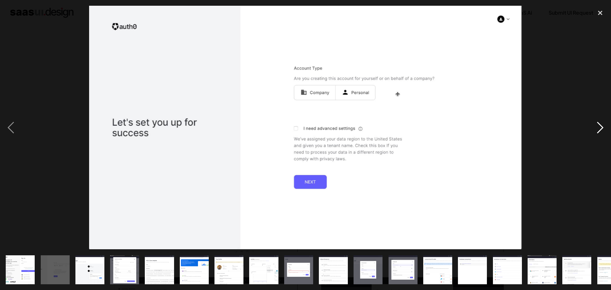
click at [596, 125] on div "next image" at bounding box center [600, 127] width 22 height 243
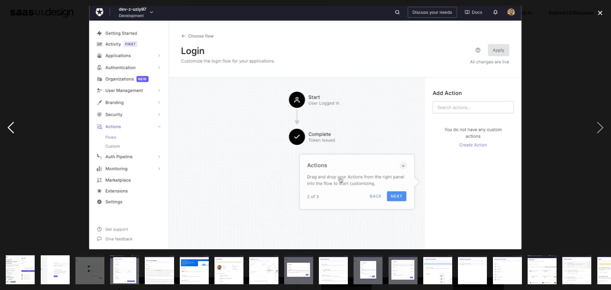
click at [3, 122] on div "previous image" at bounding box center [11, 127] width 22 height 243
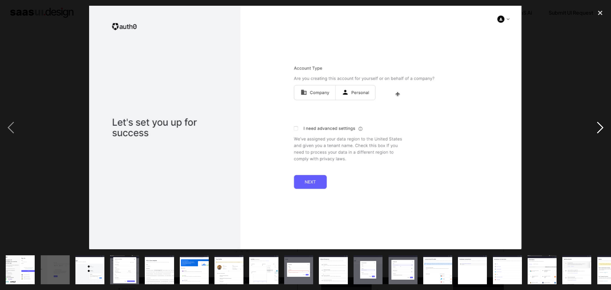
click at [594, 129] on div "next image" at bounding box center [600, 127] width 22 height 243
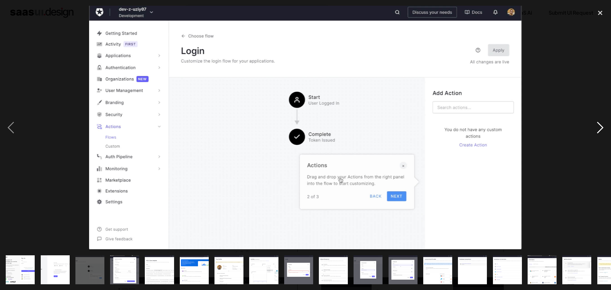
click at [594, 129] on div "next image" at bounding box center [600, 127] width 22 height 243
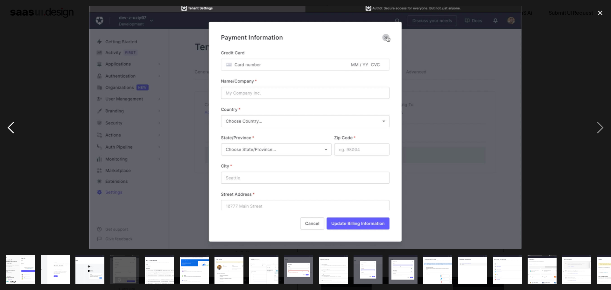
click at [16, 134] on div "previous image" at bounding box center [11, 127] width 22 height 243
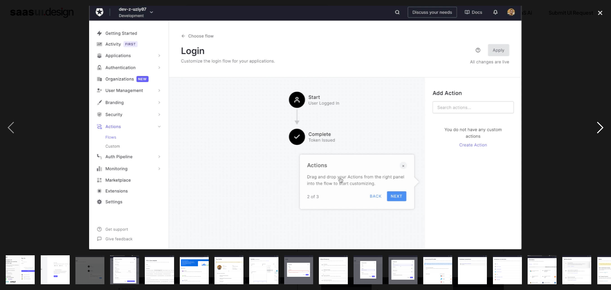
click at [598, 130] on div "next image" at bounding box center [600, 127] width 22 height 243
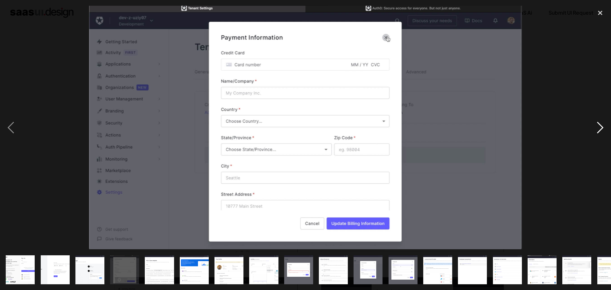
click at [598, 130] on div "next image" at bounding box center [600, 127] width 22 height 243
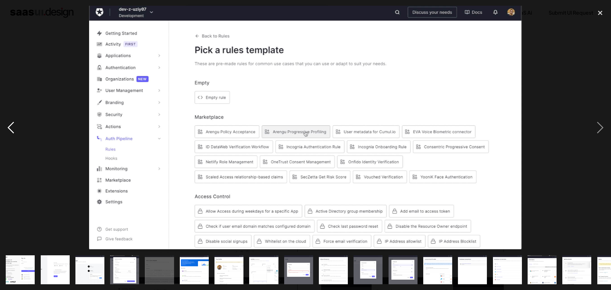
click at [1, 122] on div "previous image" at bounding box center [11, 127] width 22 height 243
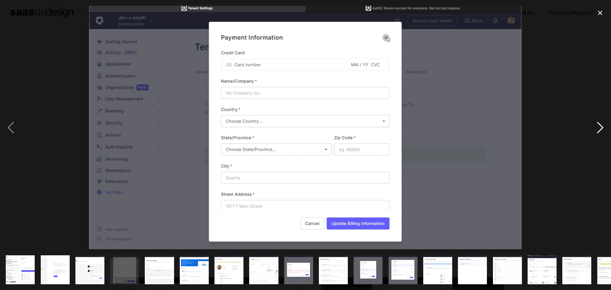
click at [600, 127] on div "next image" at bounding box center [600, 127] width 22 height 243
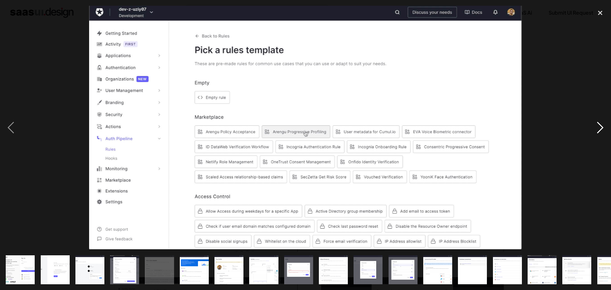
click at [600, 127] on div "next image" at bounding box center [600, 127] width 22 height 243
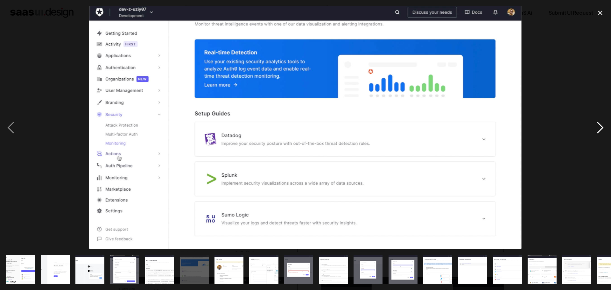
click at [600, 127] on div "next image" at bounding box center [600, 127] width 22 height 243
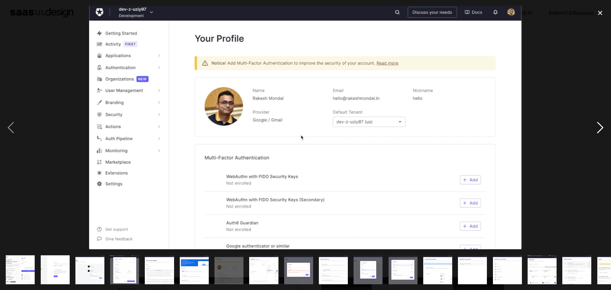
click at [600, 127] on div "next image" at bounding box center [600, 127] width 22 height 243
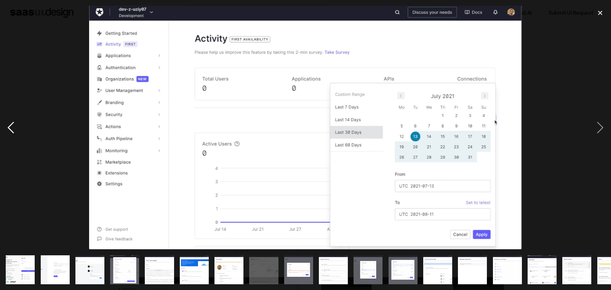
click at [14, 131] on div "previous image" at bounding box center [11, 127] width 22 height 243
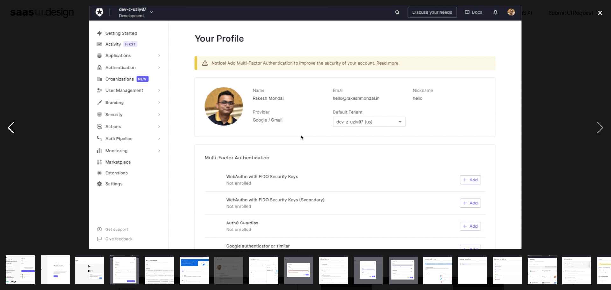
click at [14, 131] on div "previous image" at bounding box center [11, 127] width 22 height 243
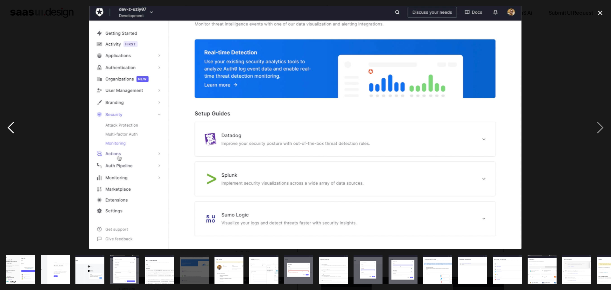
click at [14, 131] on div "previous image" at bounding box center [11, 127] width 22 height 243
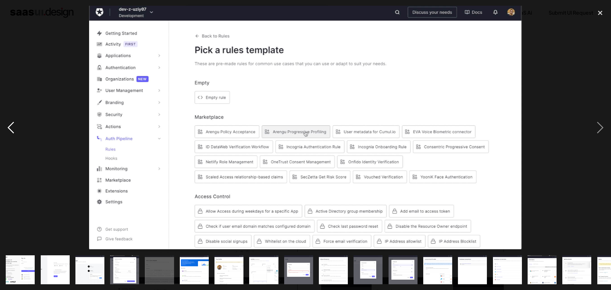
click at [14, 131] on div "previous image" at bounding box center [11, 127] width 22 height 243
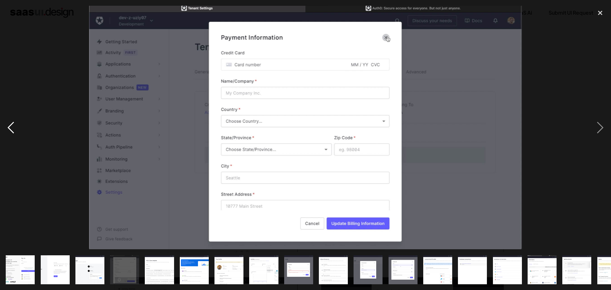
click at [14, 131] on div "previous image" at bounding box center [11, 127] width 22 height 243
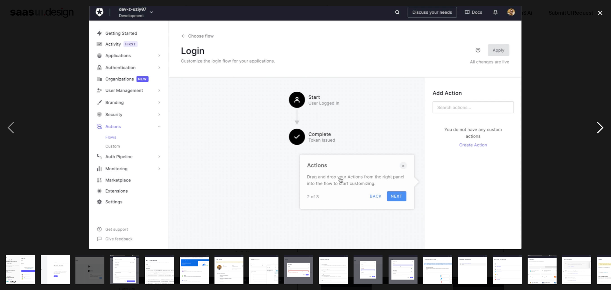
click at [605, 125] on div "next image" at bounding box center [600, 127] width 22 height 243
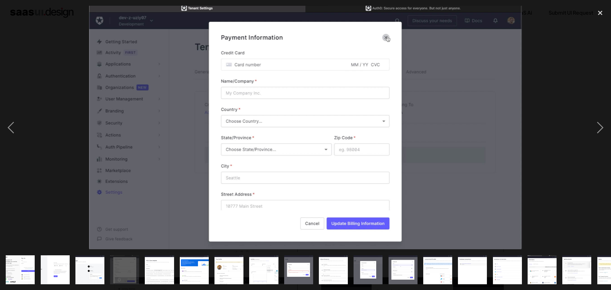
click at [23, 133] on div at bounding box center [305, 127] width 611 height 243
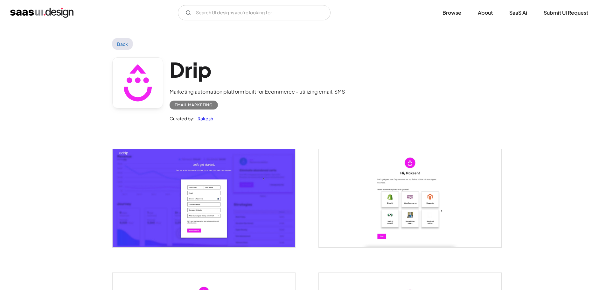
click at [235, 174] on img "open lightbox" at bounding box center [204, 198] width 183 height 98
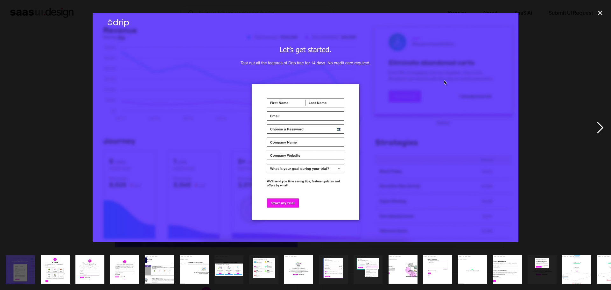
click at [599, 127] on div "next image" at bounding box center [600, 127] width 22 height 243
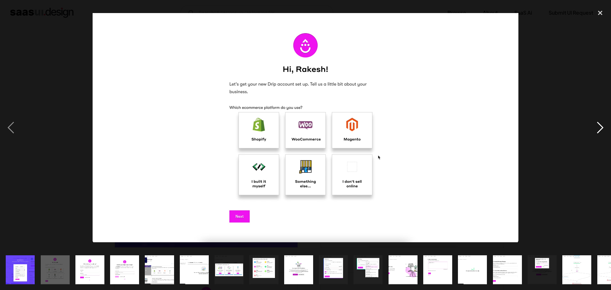
click at [599, 127] on div "next image" at bounding box center [600, 127] width 22 height 243
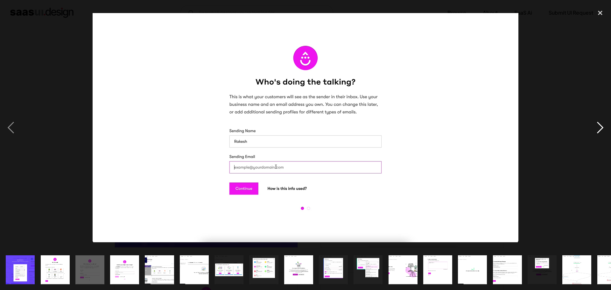
click at [599, 127] on div "next image" at bounding box center [600, 127] width 22 height 243
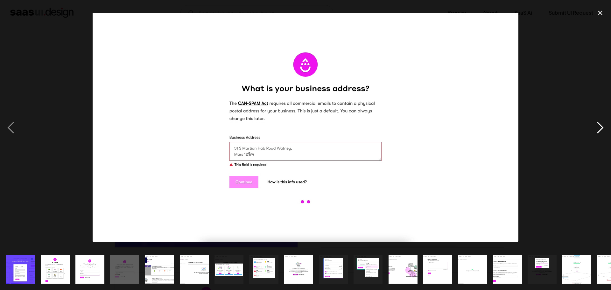
click at [599, 127] on div "next image" at bounding box center [600, 127] width 22 height 243
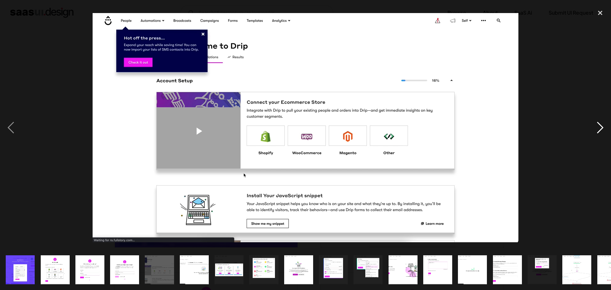
click at [599, 127] on div "next image" at bounding box center [600, 127] width 22 height 243
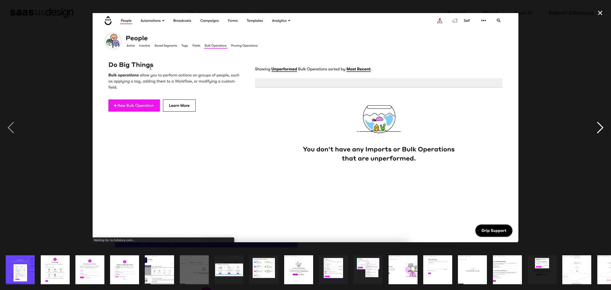
click at [599, 127] on div "next image" at bounding box center [600, 127] width 22 height 243
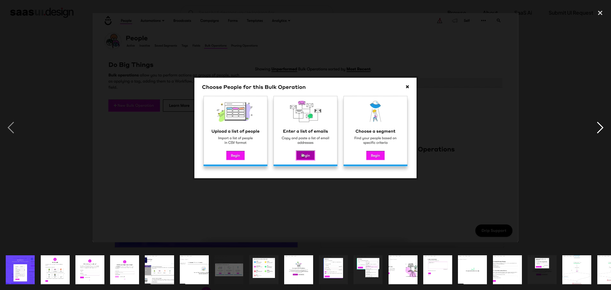
click at [599, 127] on div "next image" at bounding box center [600, 127] width 22 height 243
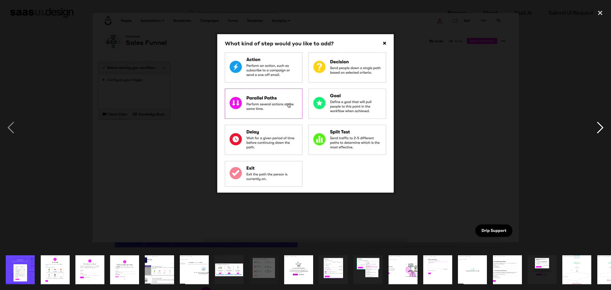
click at [599, 127] on div "next image" at bounding box center [600, 127] width 22 height 243
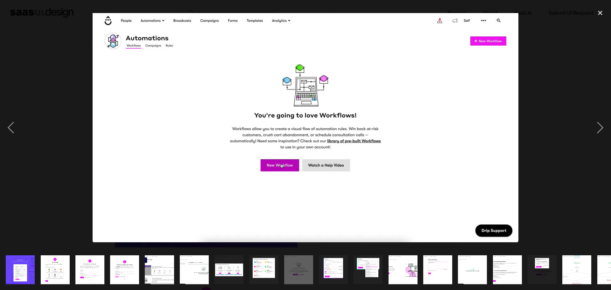
click at [30, 114] on div at bounding box center [305, 127] width 611 height 243
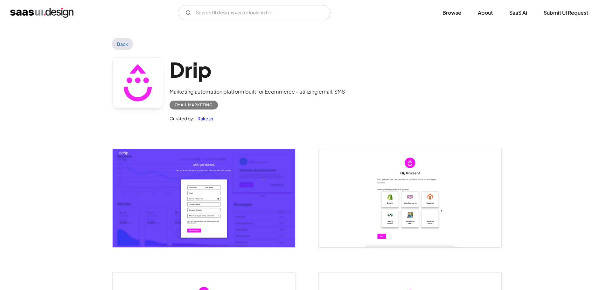
click at [221, 218] on img "open lightbox" at bounding box center [204, 198] width 183 height 98
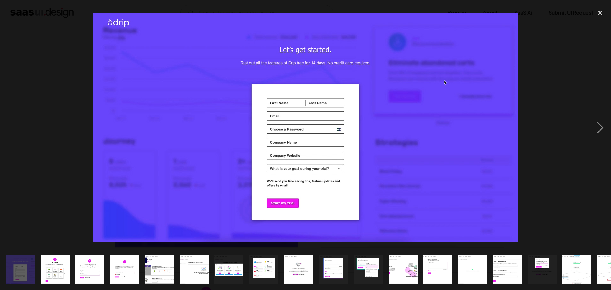
click at [73, 131] on div at bounding box center [305, 127] width 611 height 243
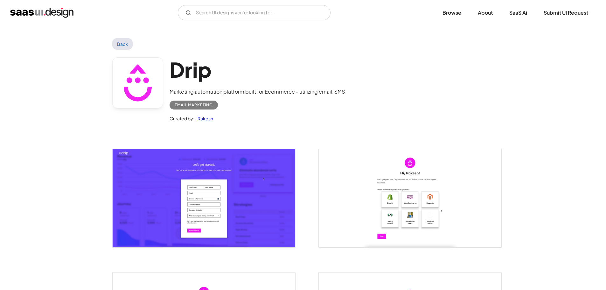
click at [116, 44] on link "Back" at bounding box center [122, 43] width 21 height 11
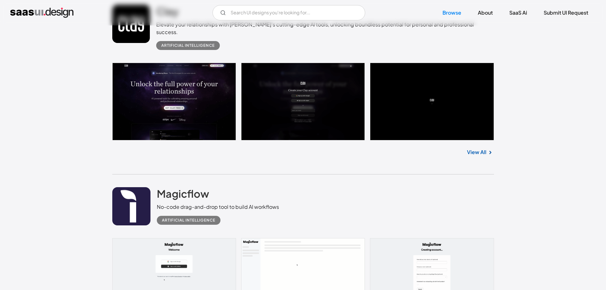
scroll to position [6647, 0]
